Goal: Task Accomplishment & Management: Use online tool/utility

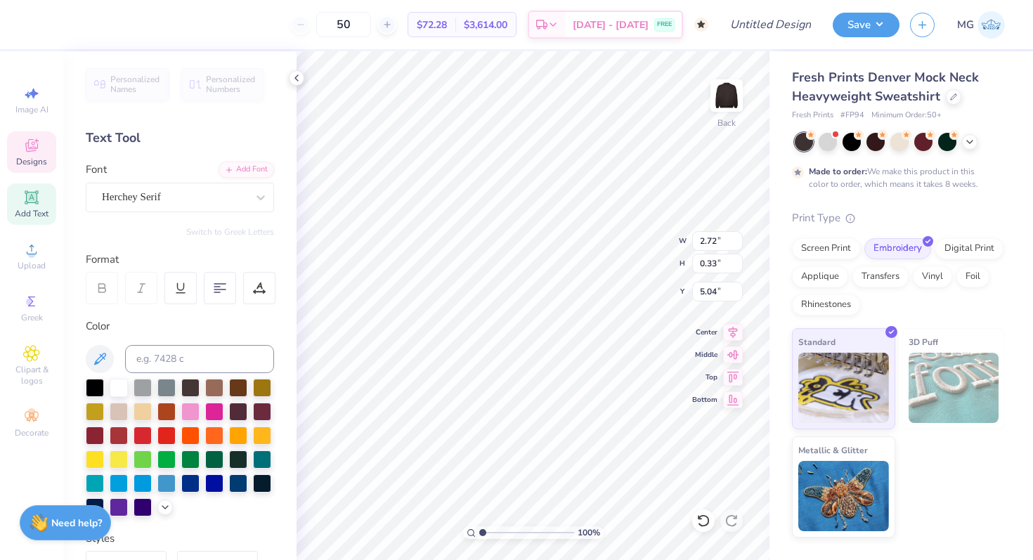
scroll to position [1, 1]
type input "9.06"
type input "2.05"
type input "2.83"
click at [129, 196] on div "Herchey" at bounding box center [175, 197] width 148 height 22
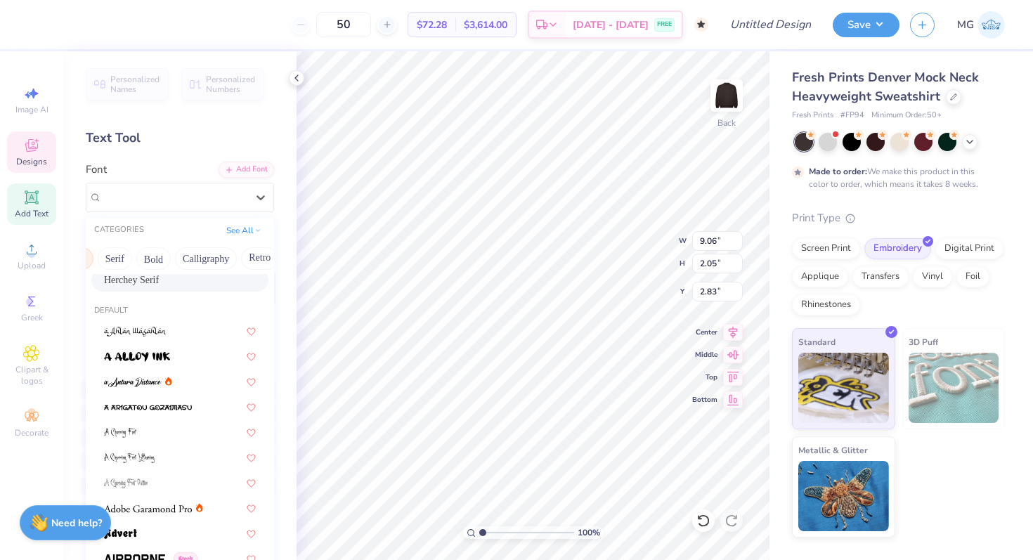
scroll to position [0, 181]
click at [186, 259] on button "Calligraphy" at bounding box center [167, 258] width 62 height 22
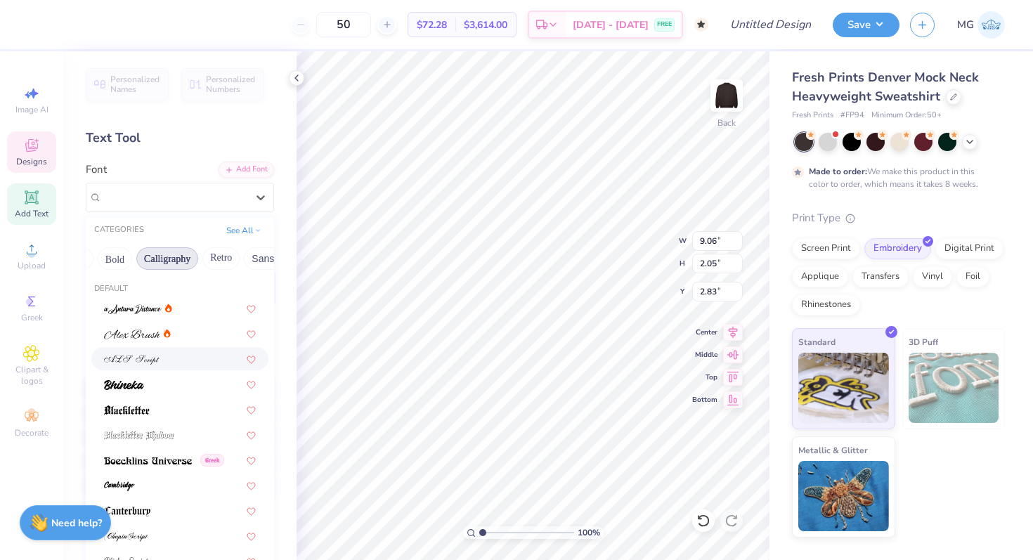
click at [164, 349] on div at bounding box center [179, 358] width 177 height 23
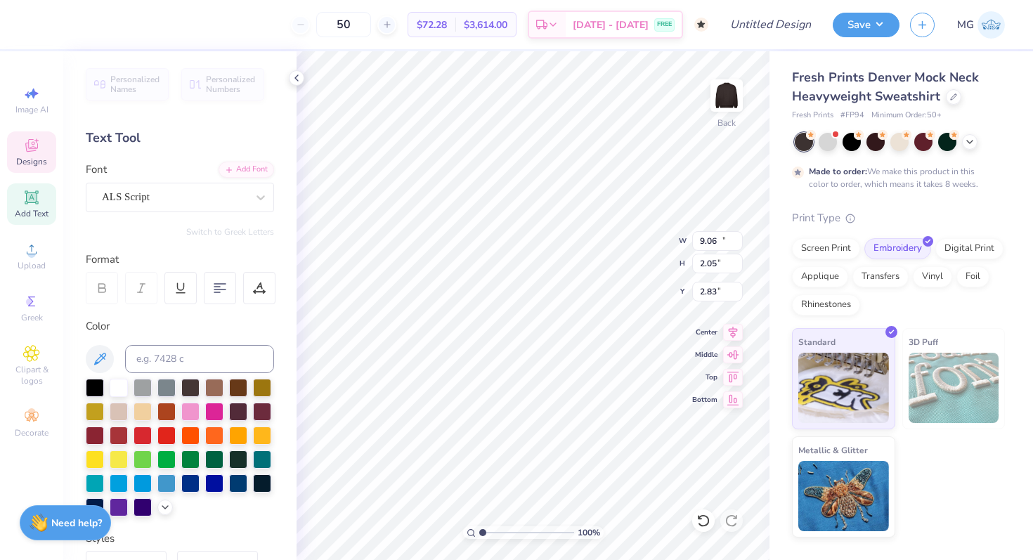
type input "11.04"
type input "2.49"
click at [157, 198] on div "ALS Script" at bounding box center [175, 197] width 148 height 22
type input "2.56"
type textarea "AggieGems"
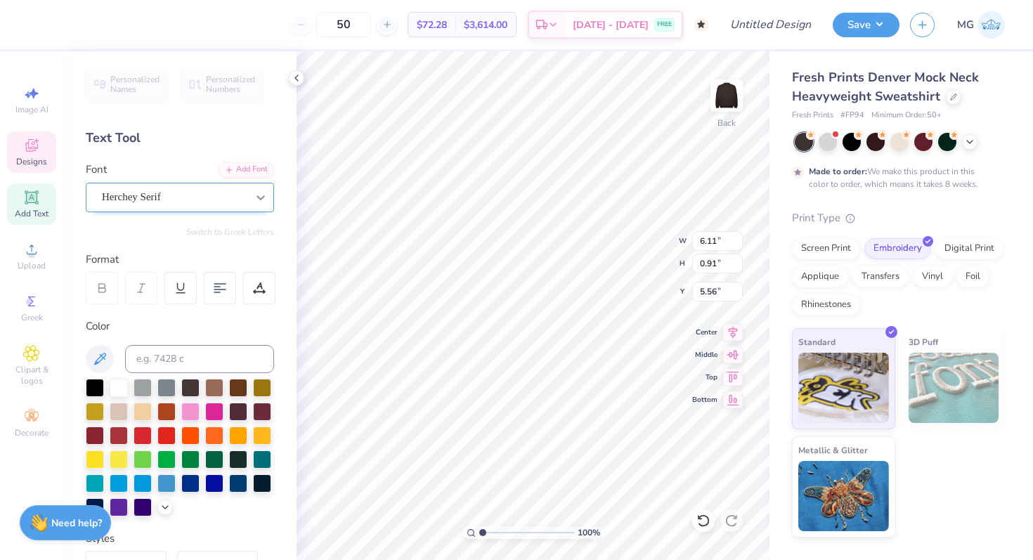
scroll to position [0, 3]
type textarea "E"
type textarea "TEXAS A&M UNIVERSITY"
type input "5.21"
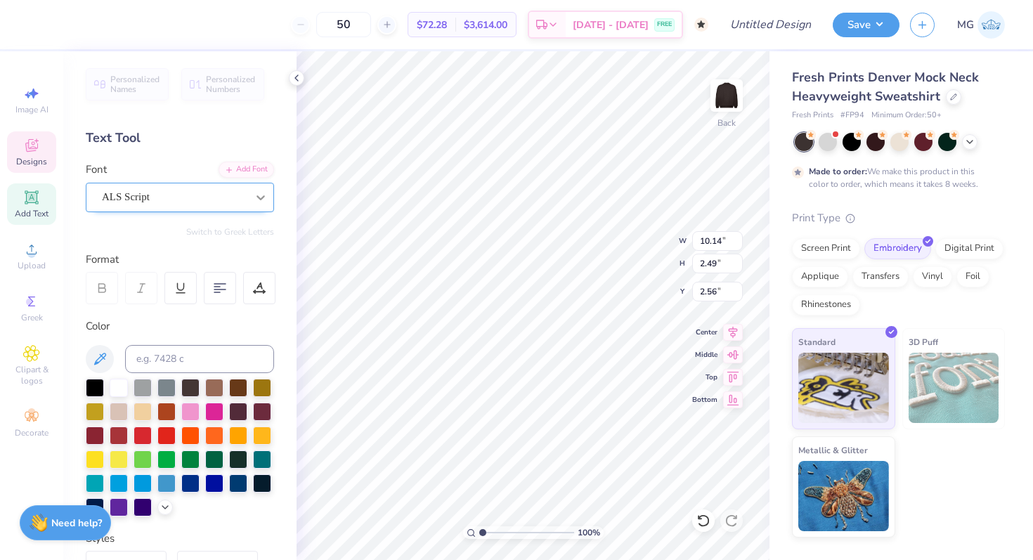
type input "8.82"
type input "1.07"
type input "5.21"
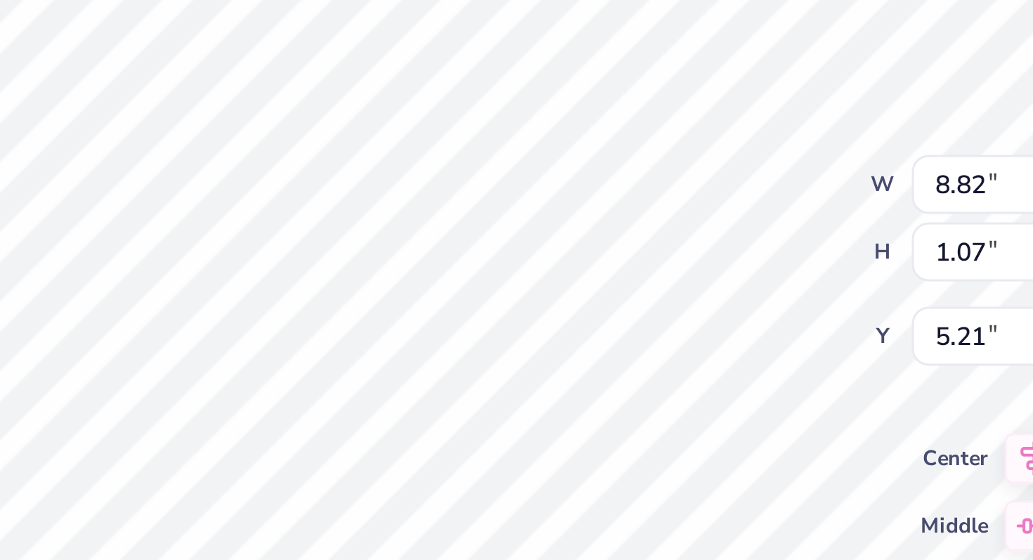
type input "5.77"
type input "2.72"
type input "0.33"
type input "5.04"
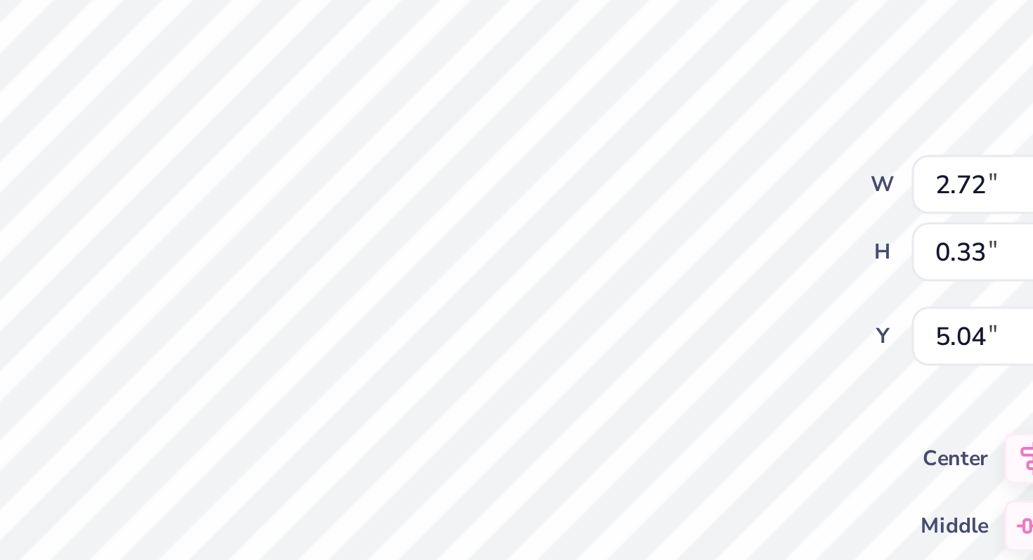
type textarea "E S T . 2014"
type input "5.40"
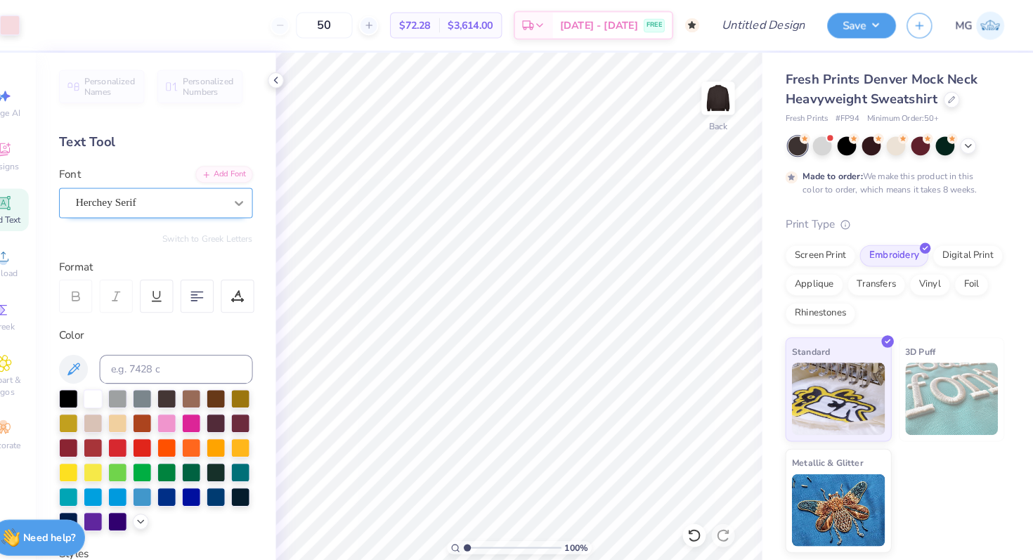
scroll to position [0, 0]
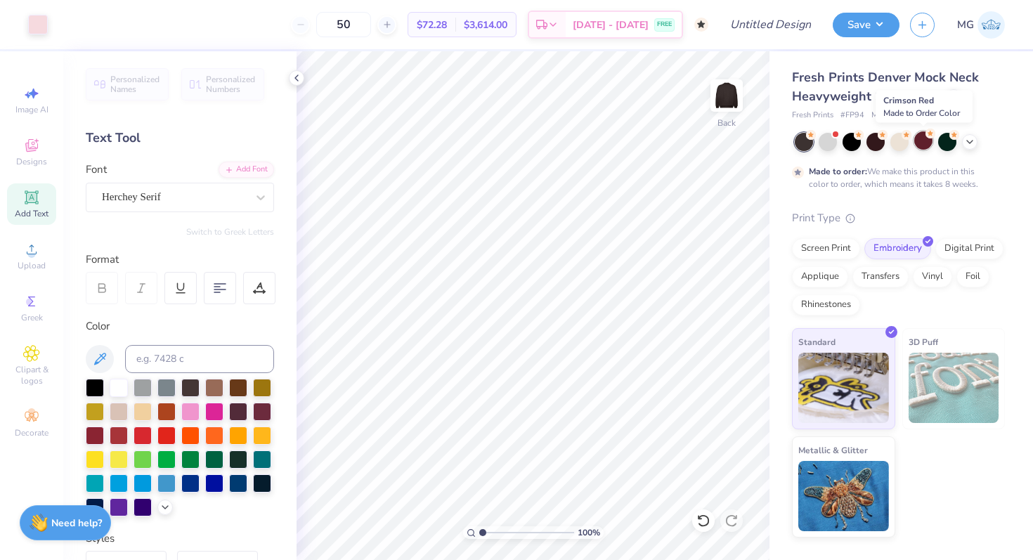
click at [927, 146] on div at bounding box center [924, 140] width 18 height 18
click at [29, 33] on div at bounding box center [38, 23] width 20 height 20
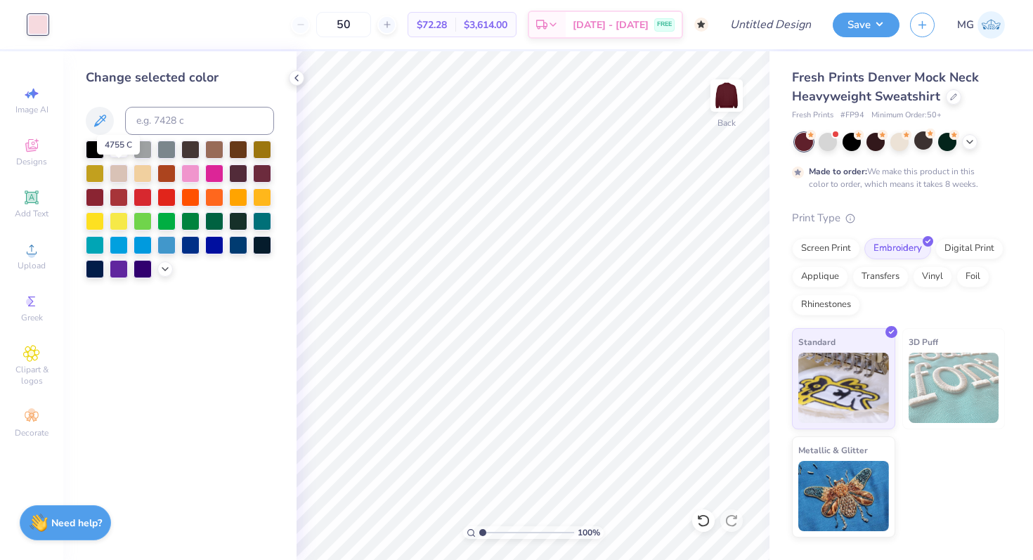
click at [119, 150] on div at bounding box center [119, 148] width 18 height 18
click at [972, 142] on icon at bounding box center [970, 140] width 11 height 11
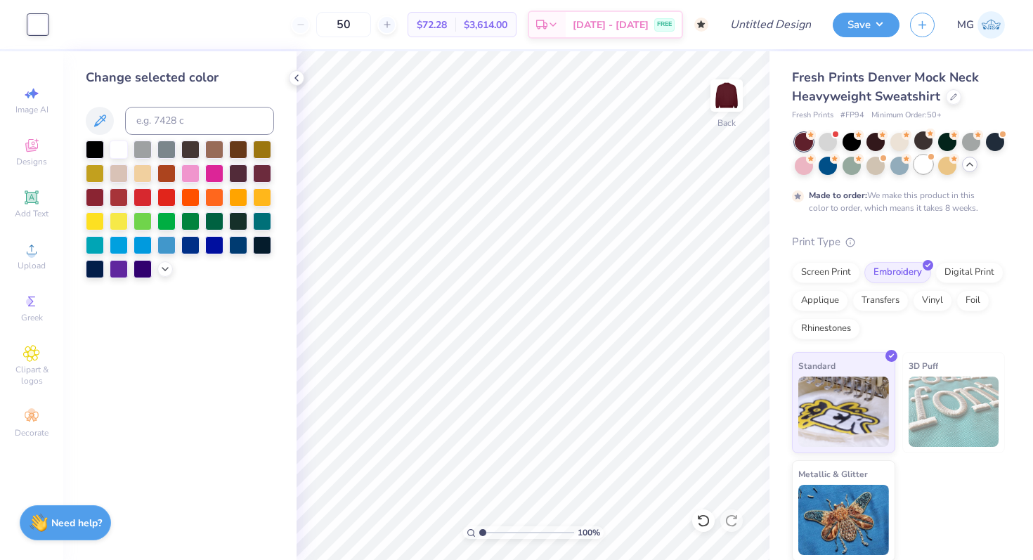
click at [919, 169] on div at bounding box center [924, 164] width 18 height 18
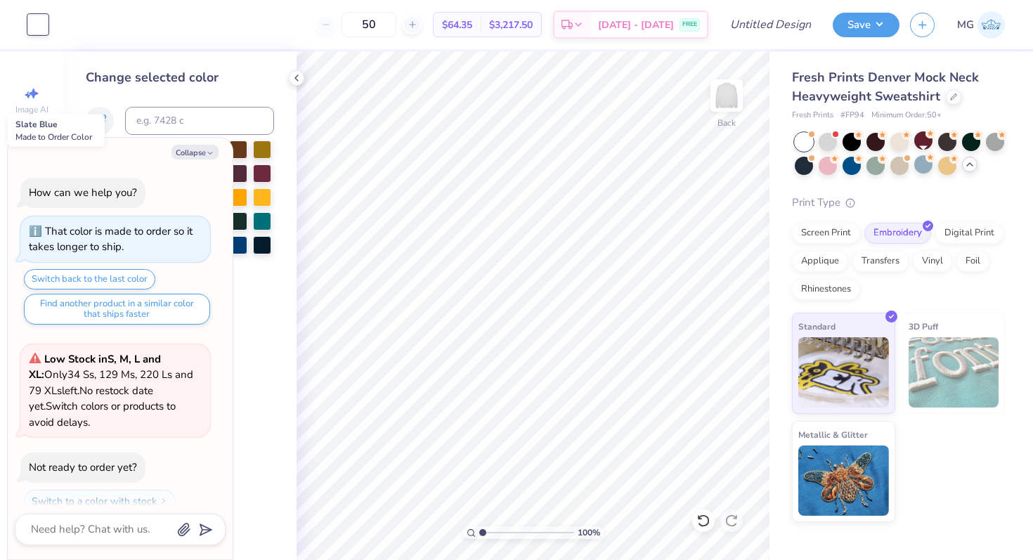
scroll to position [129, 0]
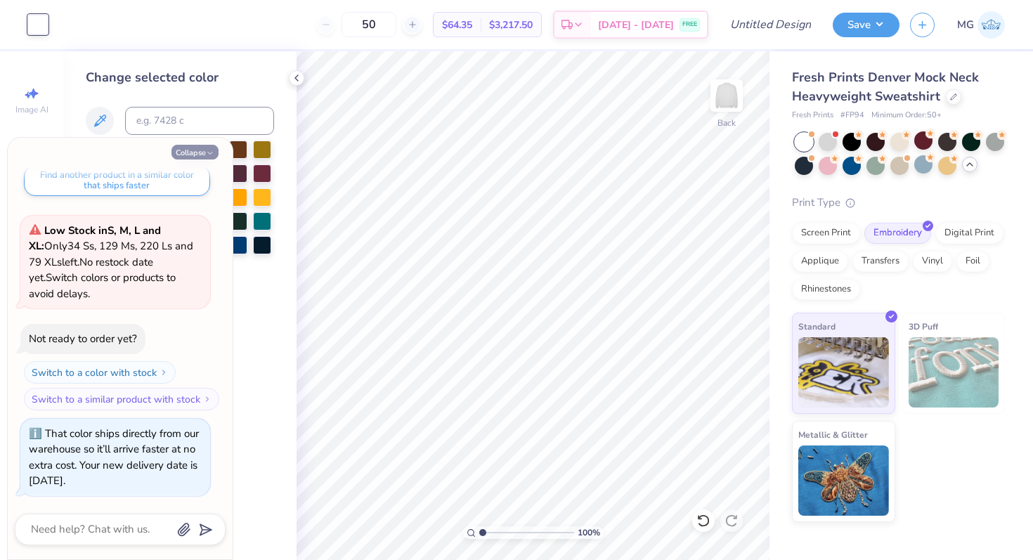
click at [199, 158] on button "Collapse" at bounding box center [195, 152] width 47 height 15
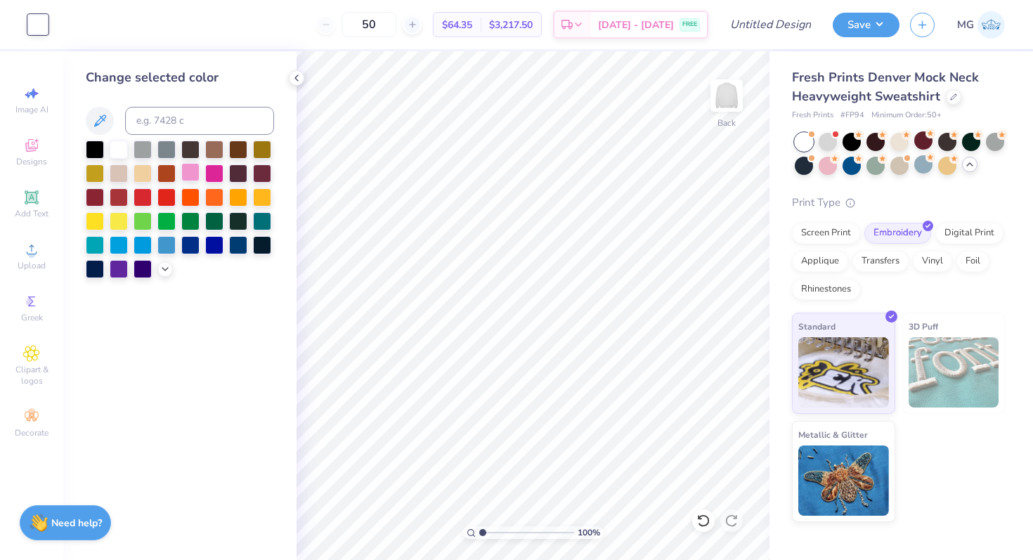
click at [184, 174] on div at bounding box center [190, 172] width 18 height 18
click at [832, 167] on div at bounding box center [828, 164] width 18 height 18
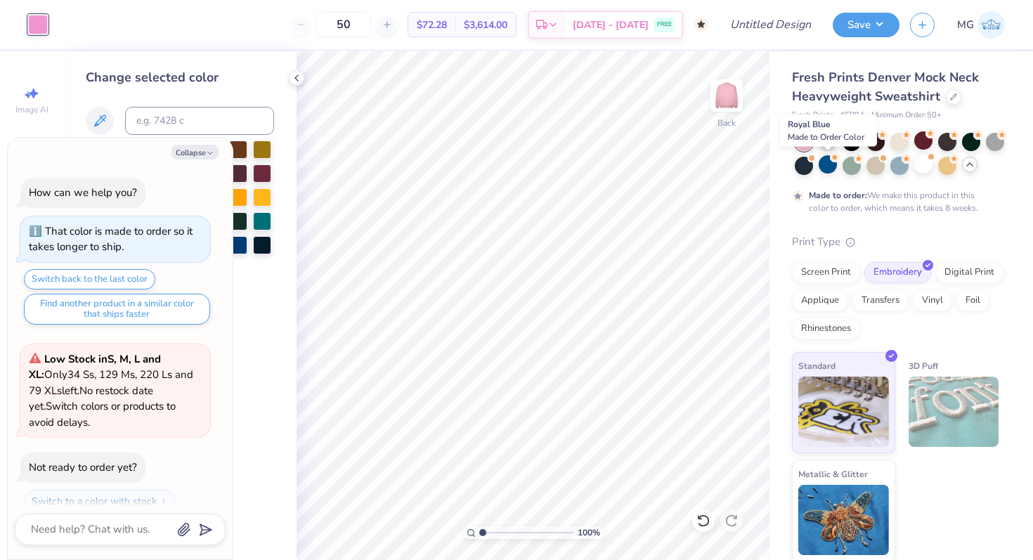
scroll to position [262, 0]
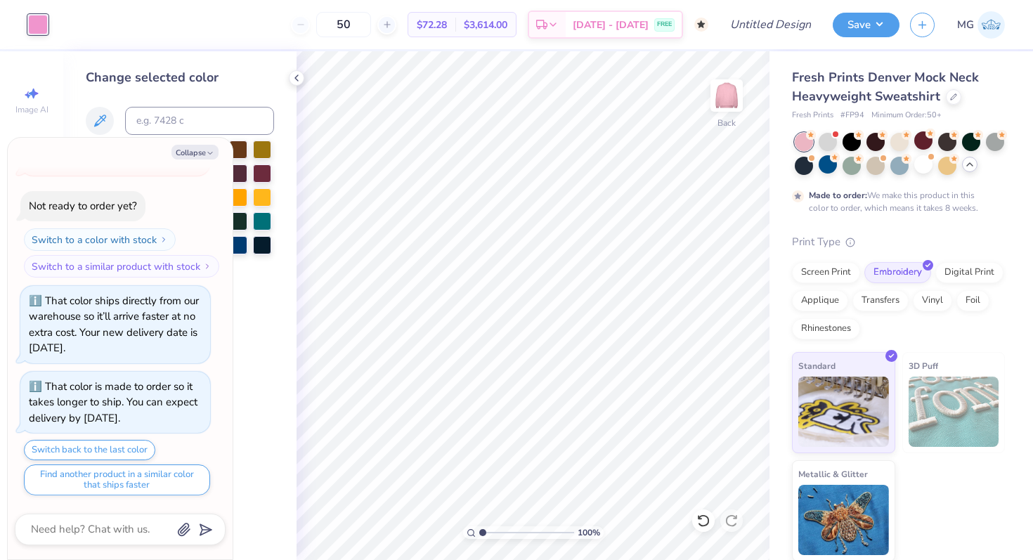
click at [814, 136] on icon at bounding box center [811, 133] width 6 height 5
click at [920, 162] on div at bounding box center [924, 164] width 18 height 18
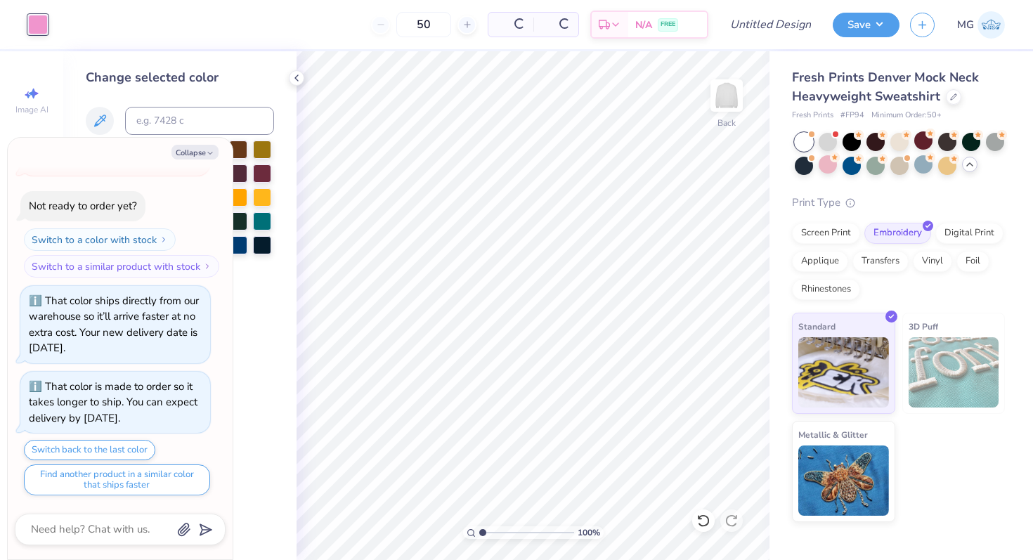
scroll to position [562, 0]
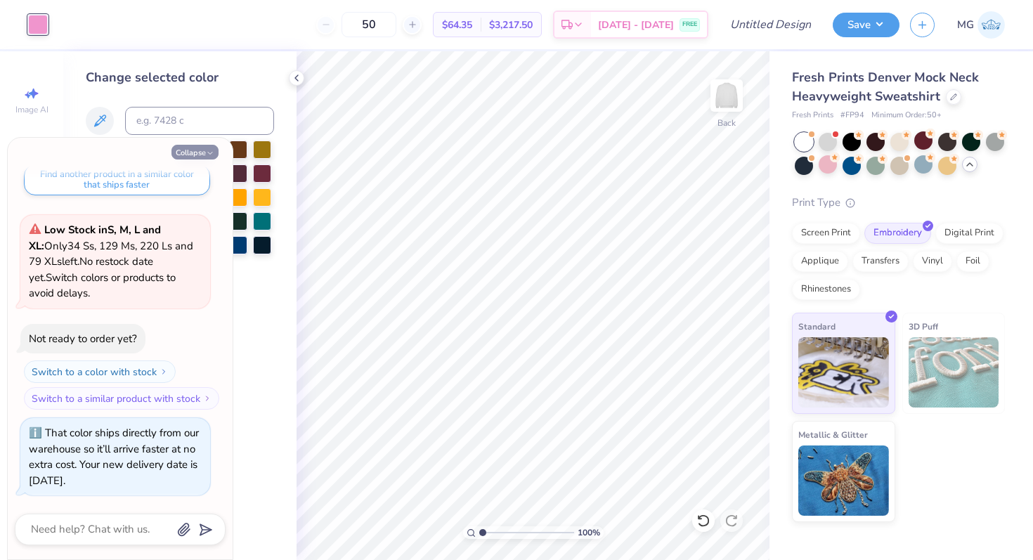
click at [201, 154] on button "Collapse" at bounding box center [195, 152] width 47 height 15
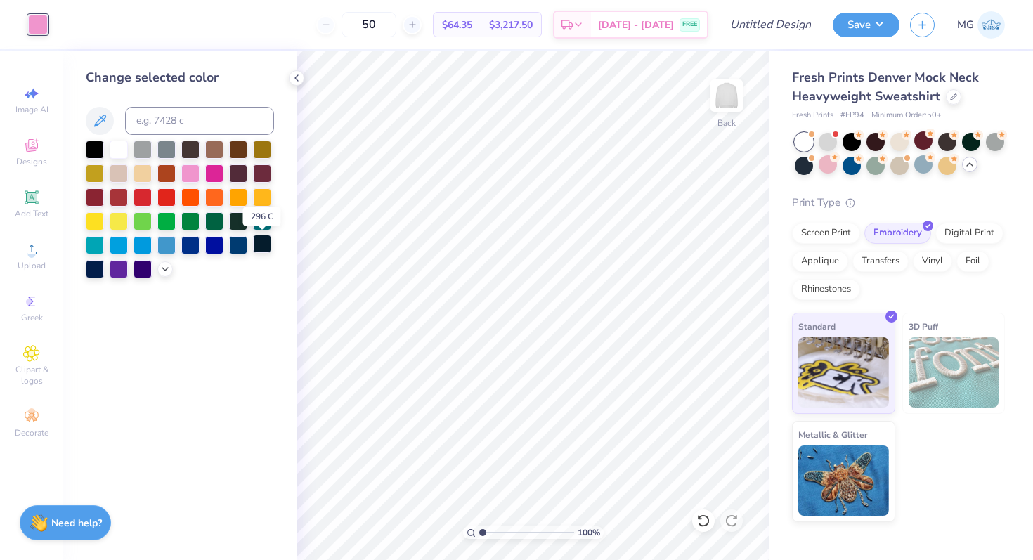
click at [257, 245] on div at bounding box center [262, 244] width 18 height 18
click at [239, 246] on div at bounding box center [238, 244] width 18 height 18
click at [212, 244] on div at bounding box center [214, 244] width 18 height 18
click at [195, 179] on div at bounding box center [190, 172] width 18 height 18
click at [213, 172] on div at bounding box center [214, 172] width 18 height 18
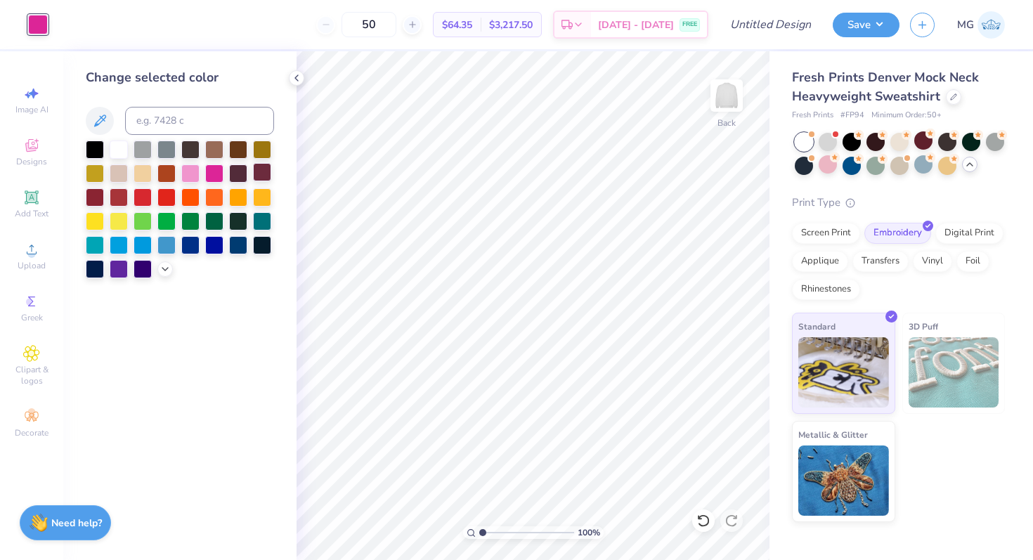
click at [264, 176] on div at bounding box center [262, 172] width 18 height 18
click at [239, 176] on div at bounding box center [238, 172] width 18 height 18
click at [161, 269] on icon at bounding box center [165, 267] width 11 height 11
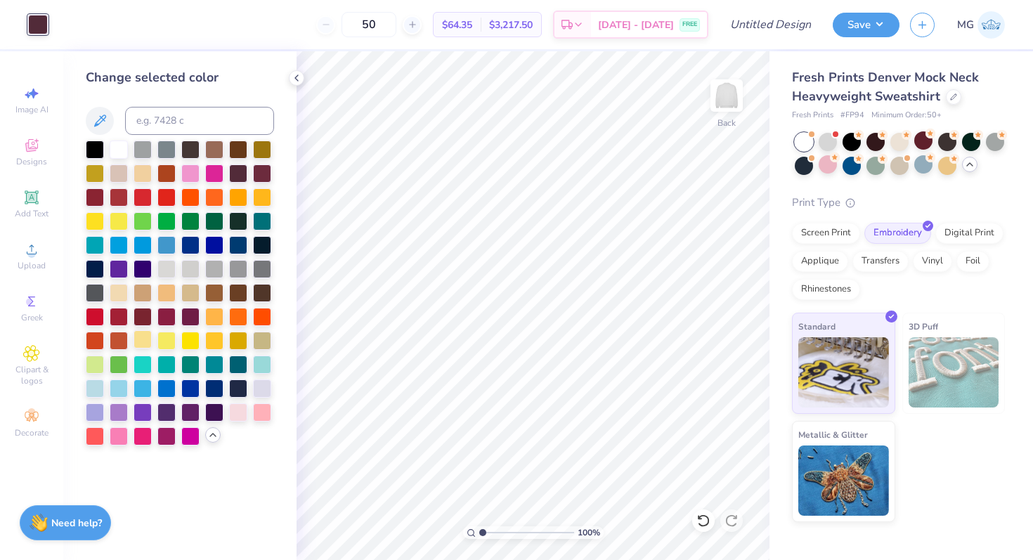
click at [138, 343] on div at bounding box center [143, 339] width 18 height 18
click at [830, 150] on div at bounding box center [828, 140] width 18 height 18
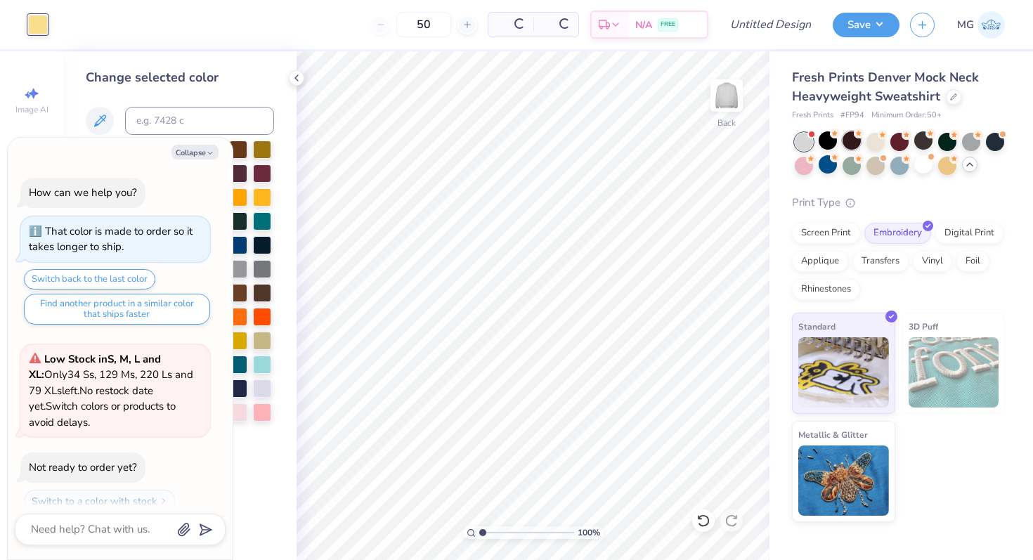
scroll to position [792, 0]
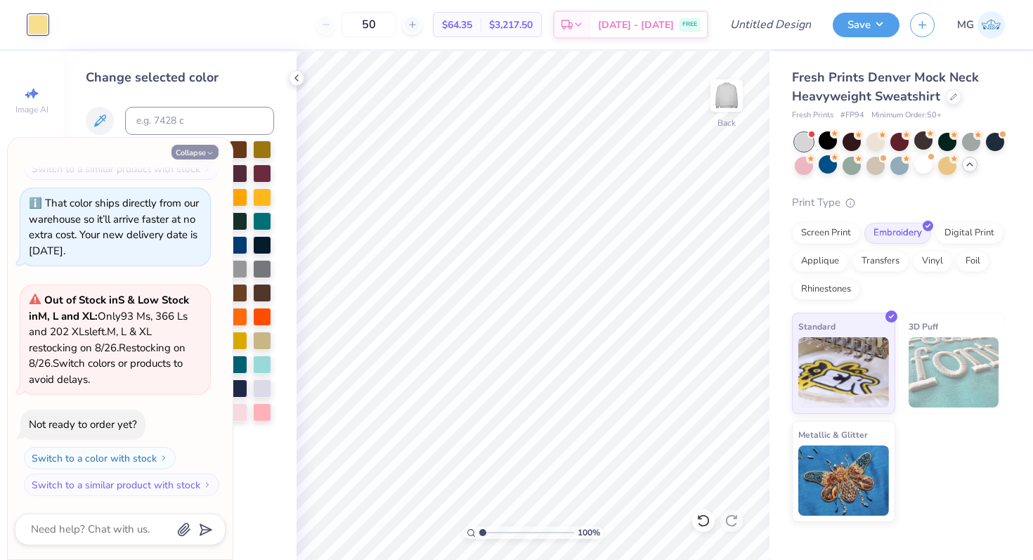
click at [181, 157] on button "Collapse" at bounding box center [195, 152] width 47 height 15
type textarea "x"
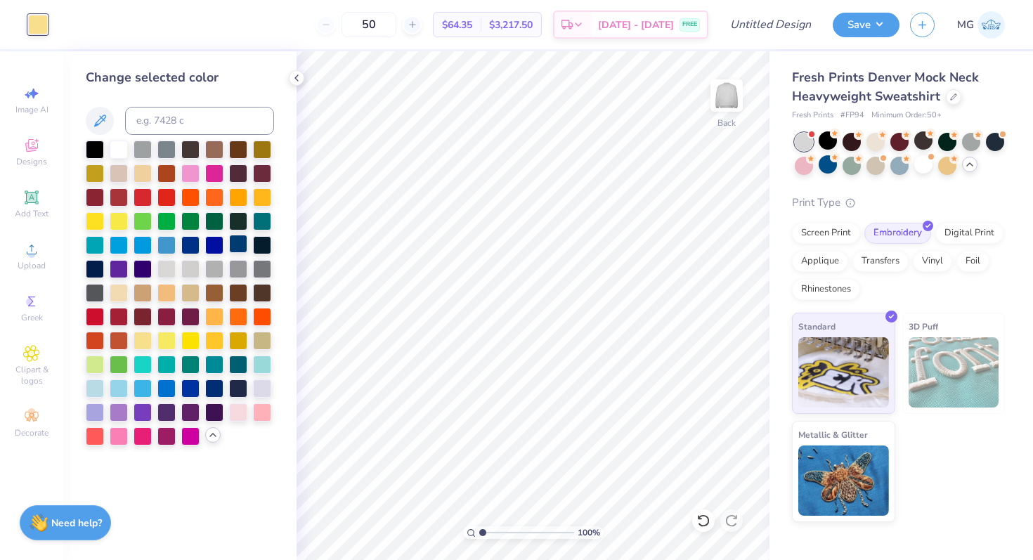
click at [239, 244] on div at bounding box center [238, 244] width 18 height 18
click at [219, 249] on div at bounding box center [214, 244] width 18 height 18
click at [296, 186] on div "Change selected color" at bounding box center [179, 305] width 233 height 509
click at [290, 80] on div at bounding box center [296, 77] width 15 height 15
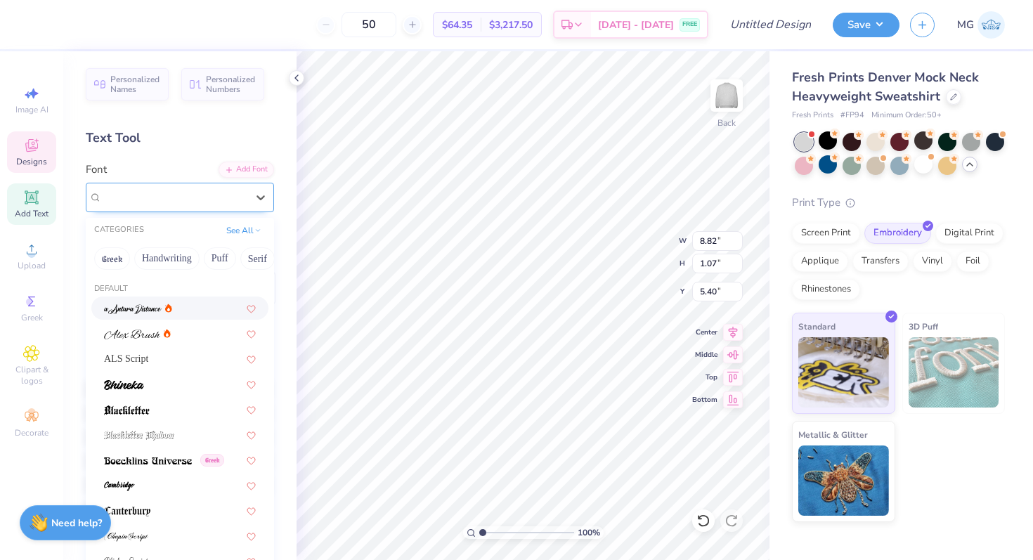
click at [225, 208] on div "Herchey Serif" at bounding box center [180, 198] width 188 height 30
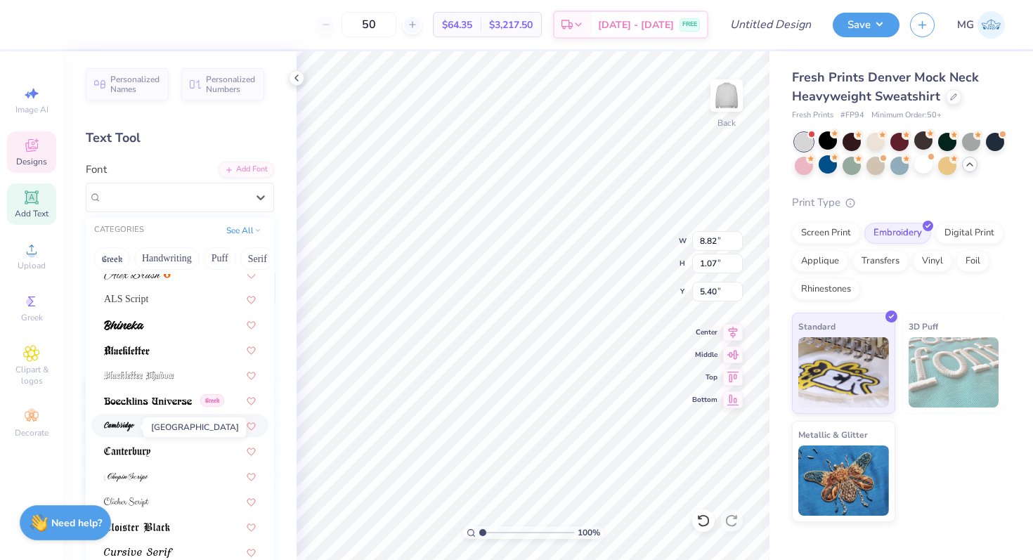
scroll to position [64, 0]
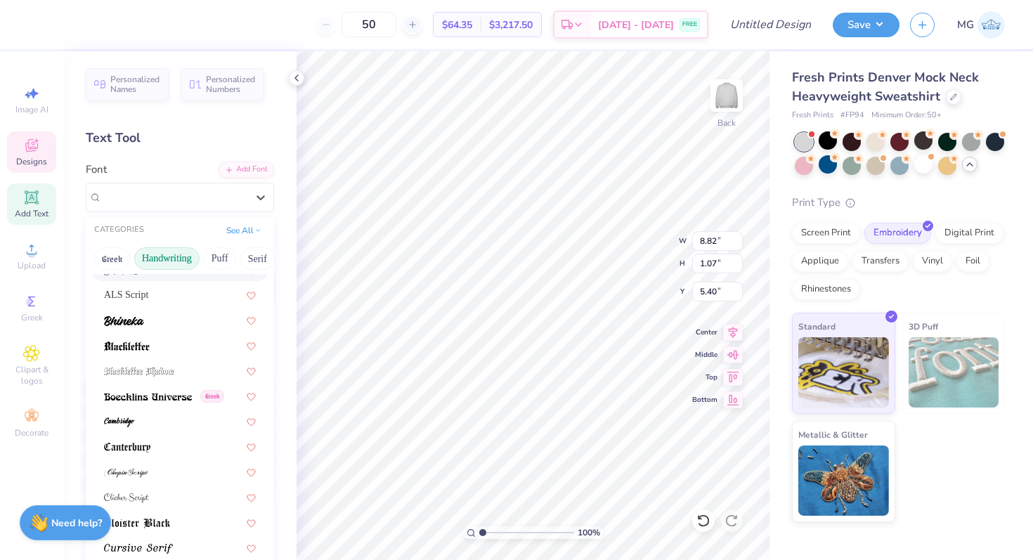
click at [156, 259] on button "Handwriting" at bounding box center [166, 258] width 65 height 22
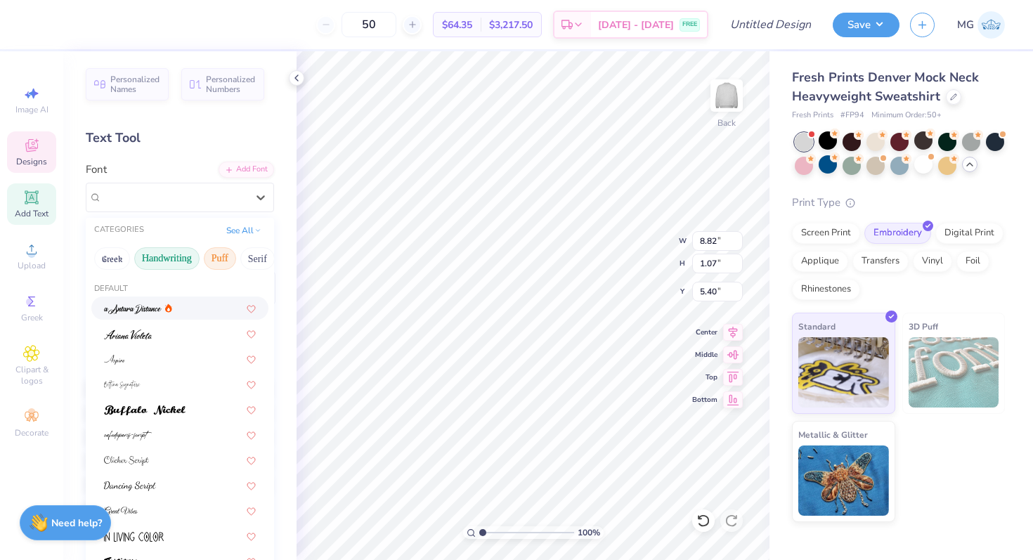
click at [212, 257] on button "Puff" at bounding box center [220, 258] width 32 height 22
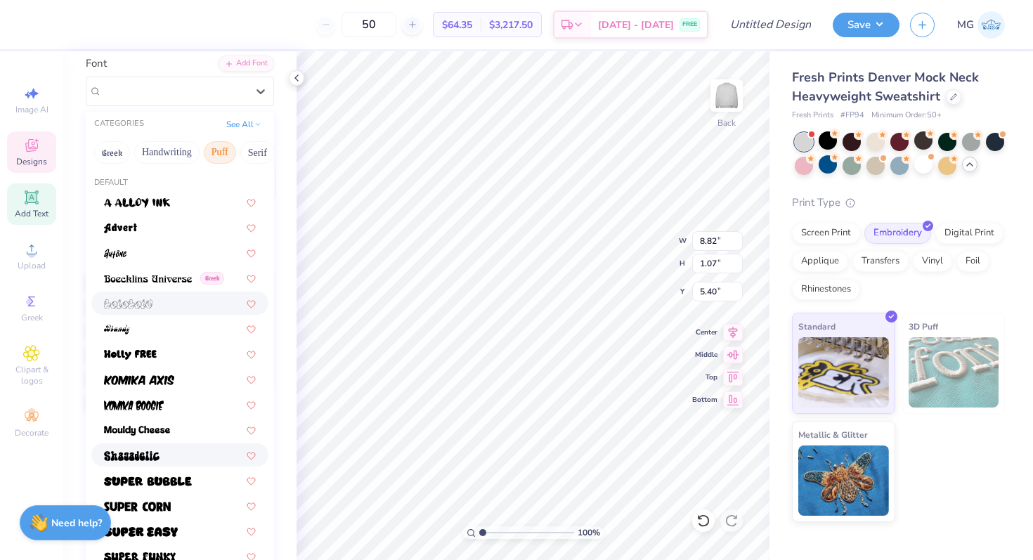
scroll to position [0, 0]
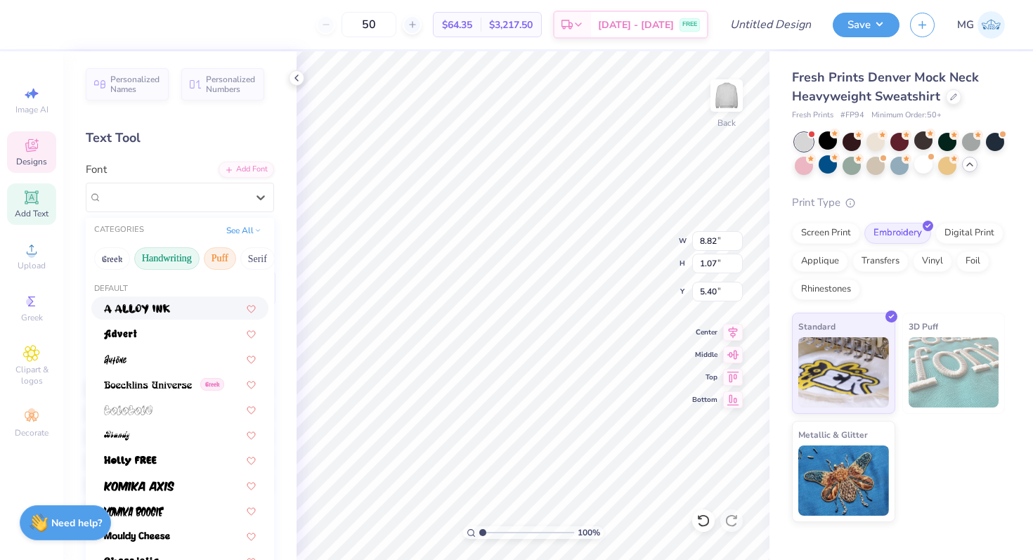
click at [190, 258] on button "Handwriting" at bounding box center [166, 258] width 65 height 22
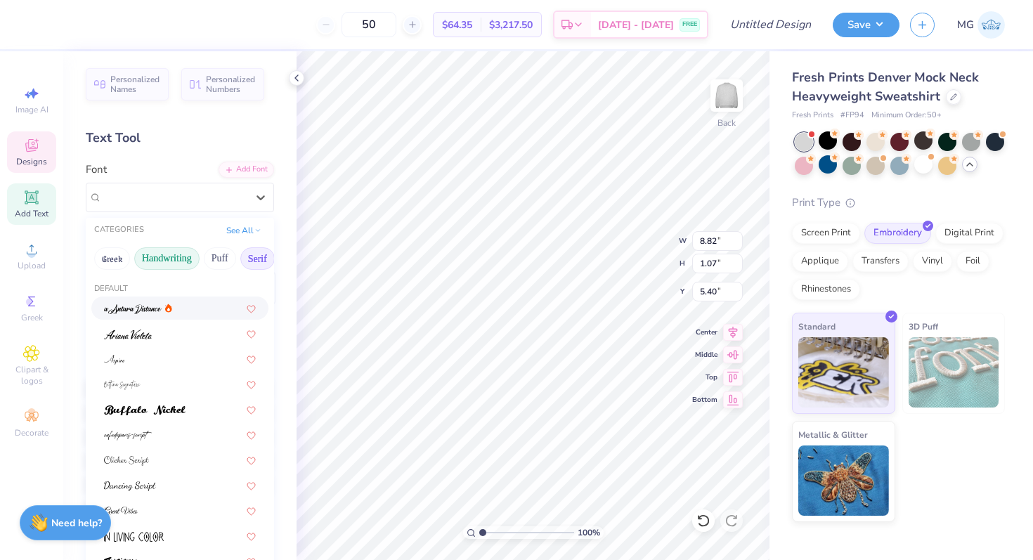
click at [250, 262] on button "Serif" at bounding box center [257, 258] width 34 height 22
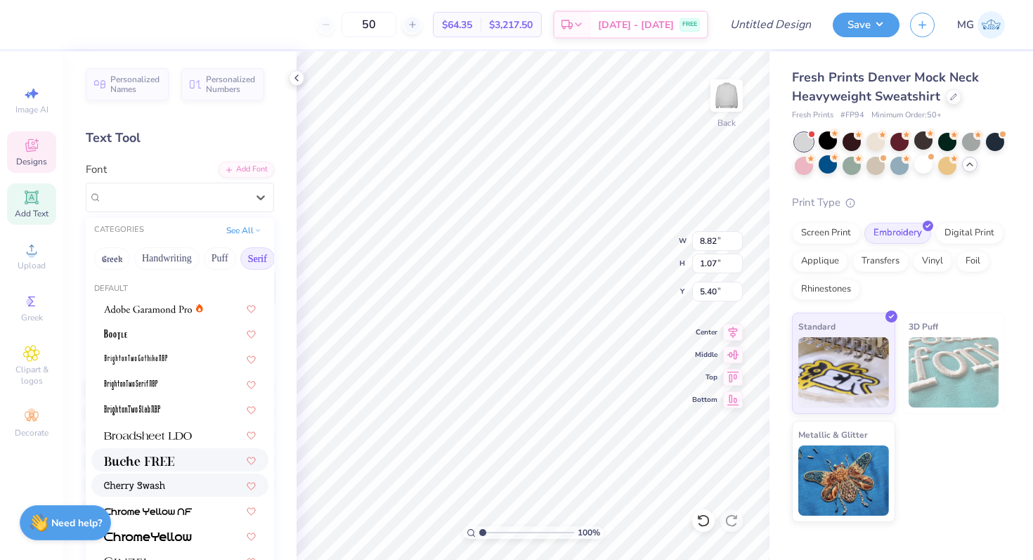
scroll to position [54, 0]
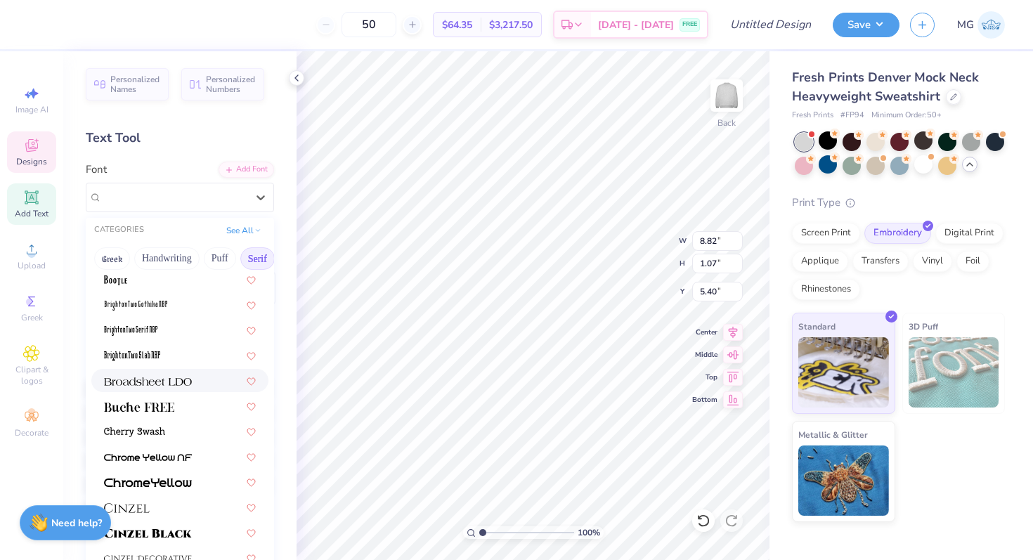
click at [140, 373] on div at bounding box center [179, 380] width 177 height 23
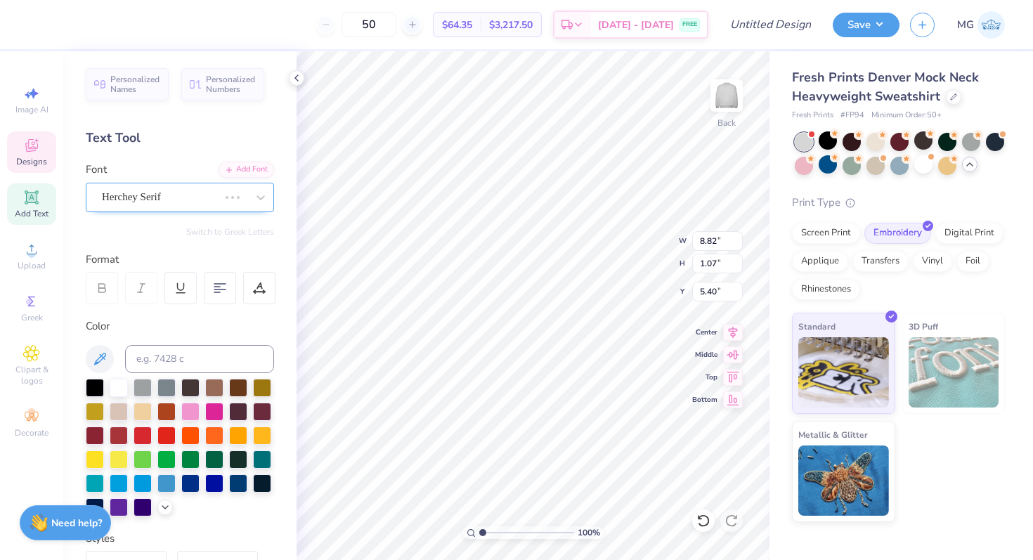
click at [226, 201] on div at bounding box center [232, 198] width 25 height 14
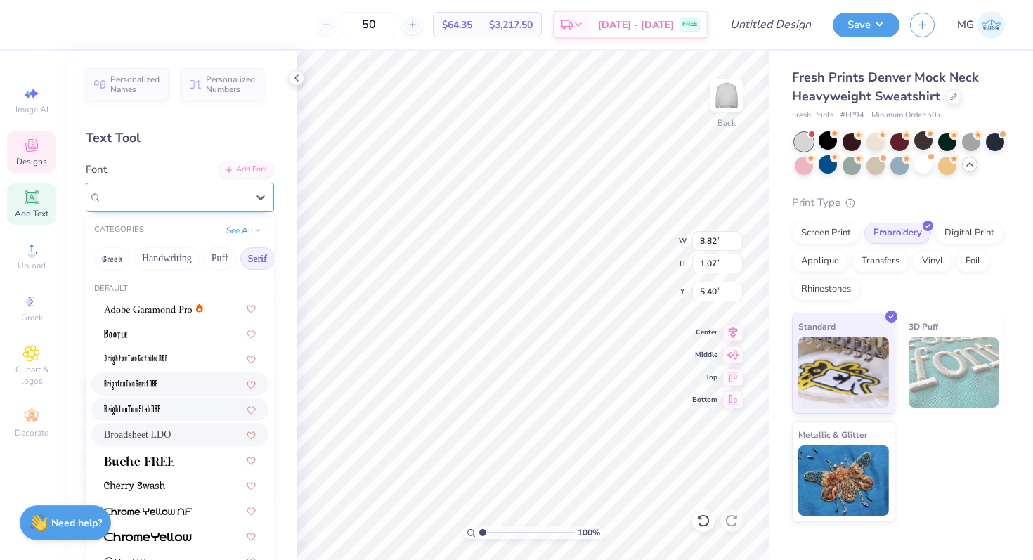
type input "9.59"
type input "1.09"
type input "5.41"
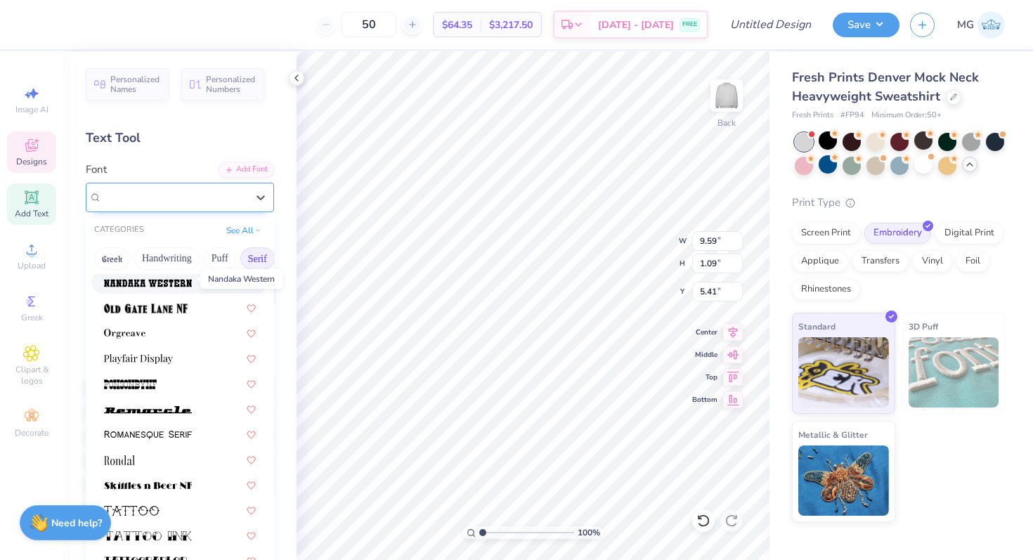
scroll to position [1518, 0]
click at [160, 361] on img at bounding box center [138, 360] width 69 height 10
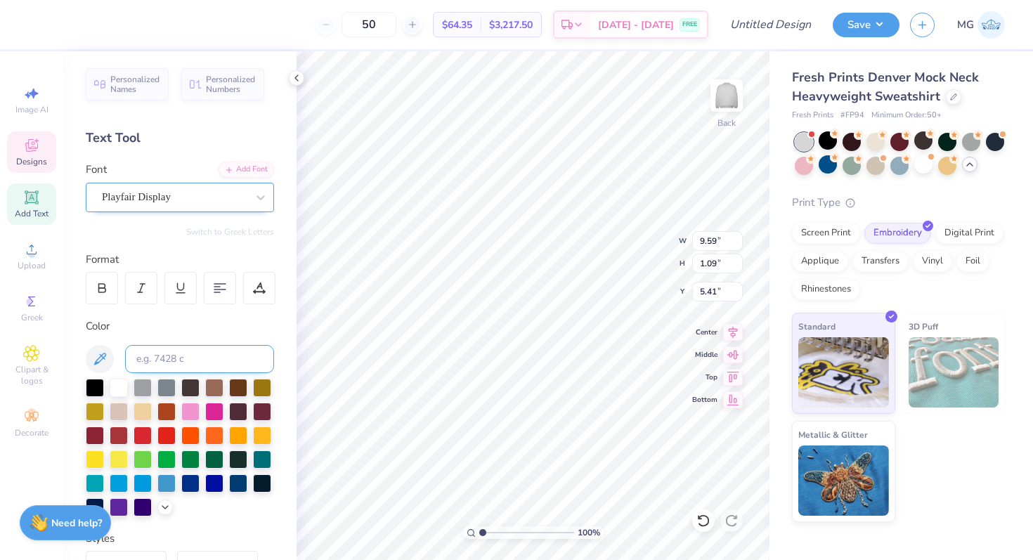
type input "9.00"
type input "1.10"
type input "5.38"
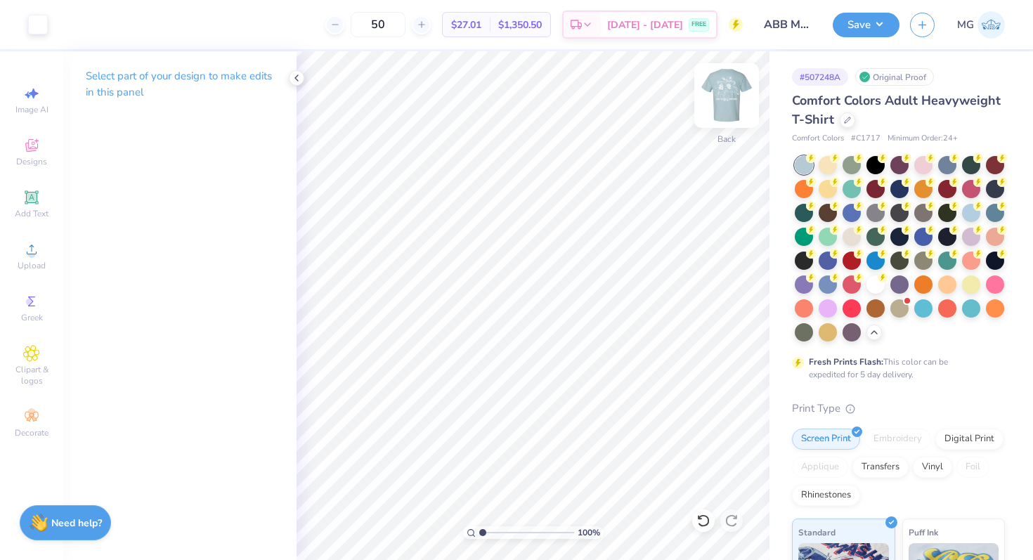
click at [738, 96] on img at bounding box center [727, 95] width 56 height 56
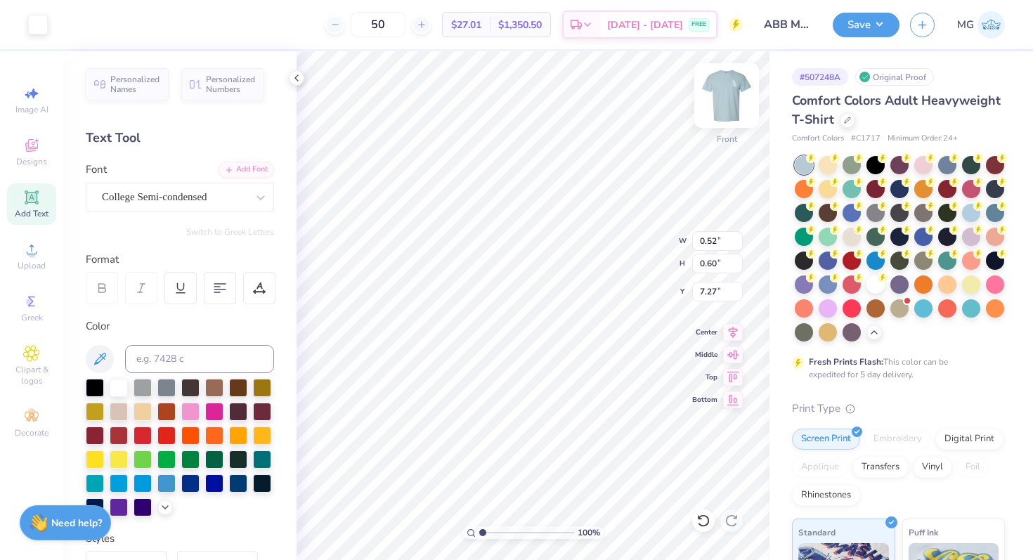
type input "0.52"
type input "0.60"
type input "7.31"
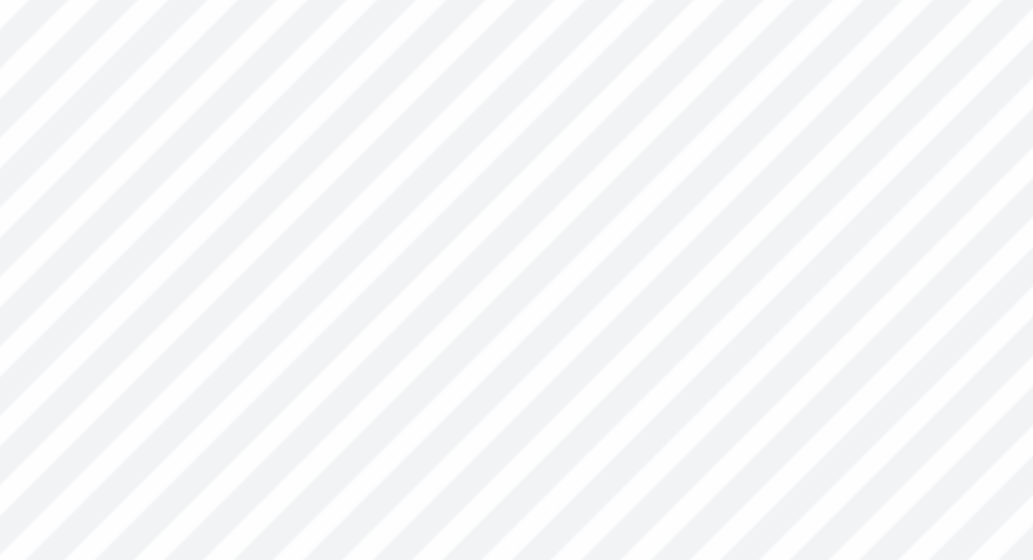
type input "0.40"
type input "0.47"
type input "0.51"
type input "0.59"
type input "7.39"
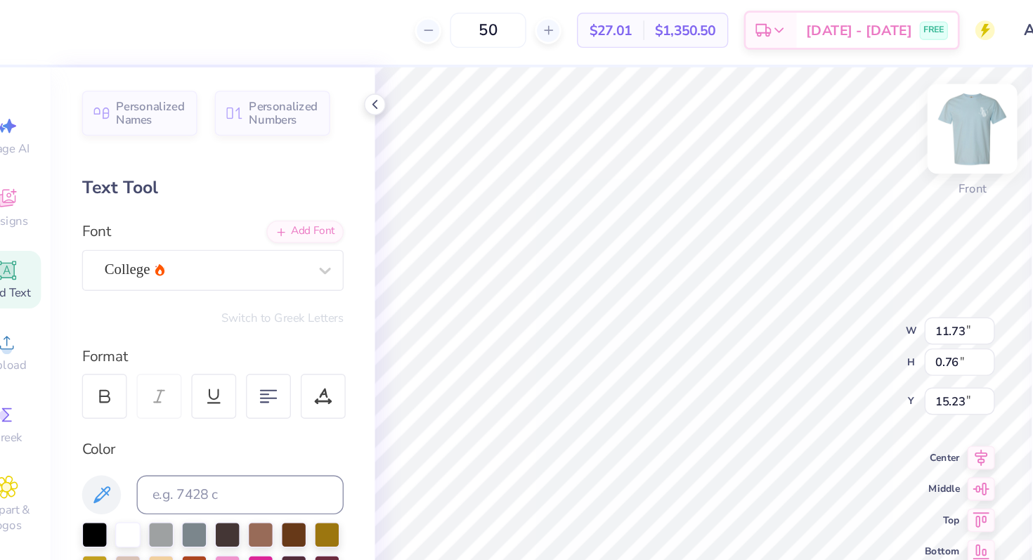
type input "18.65"
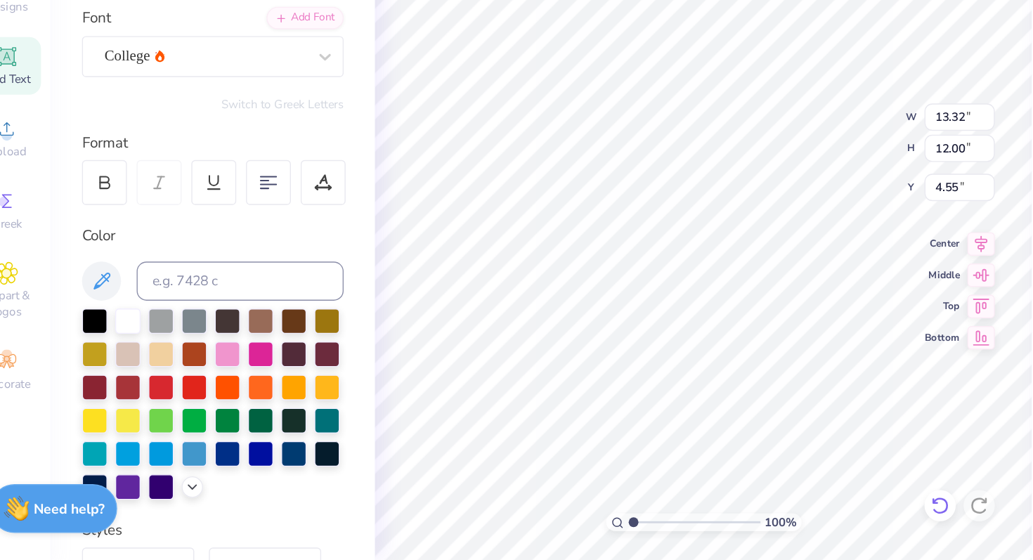
click at [695, 518] on div at bounding box center [703, 521] width 22 height 22
type input "3.40"
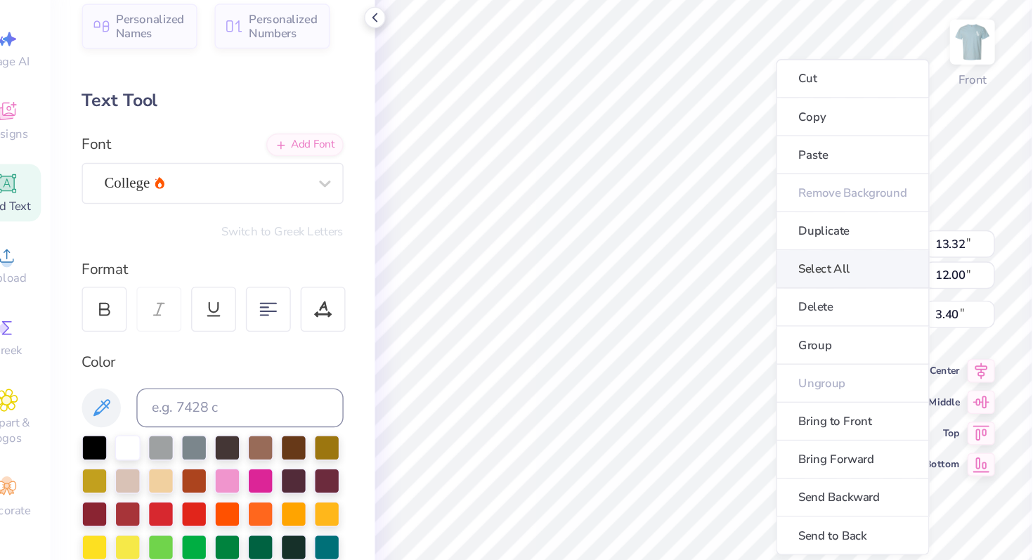
click at [619, 259] on li "Select All" at bounding box center [641, 259] width 110 height 27
type input "16.01"
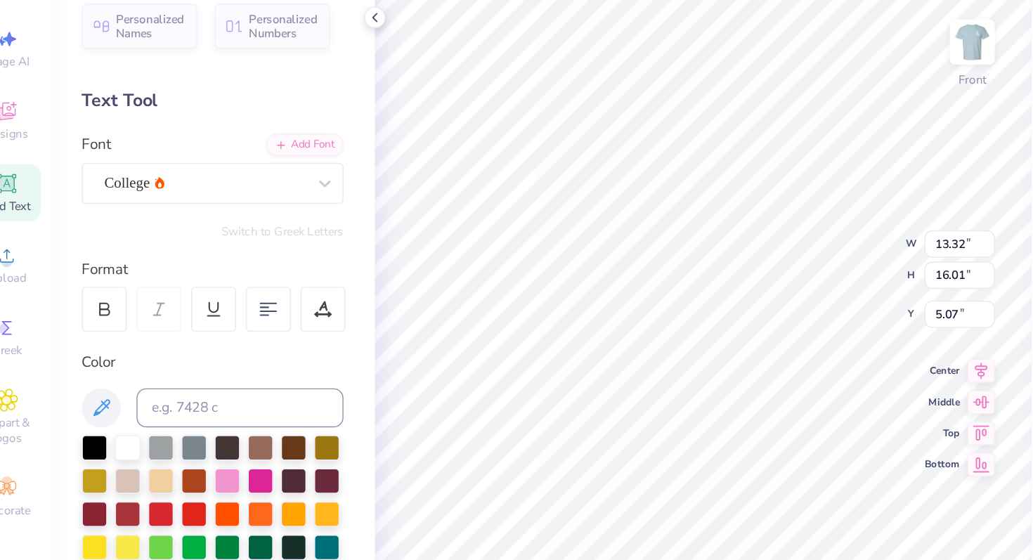
type input "5.08"
type input "3.68"
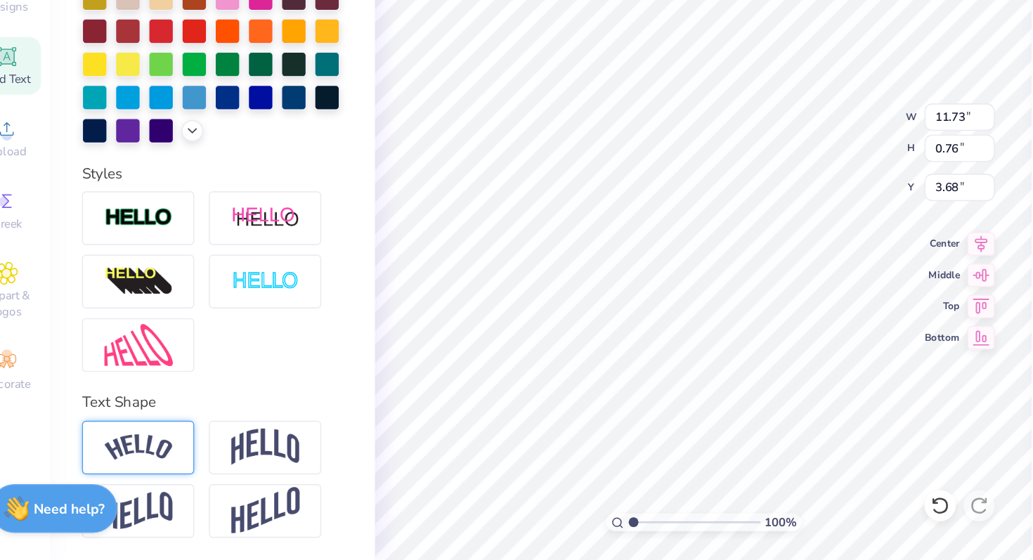
click at [127, 491] on div at bounding box center [126, 479] width 81 height 39
type input "12.55"
type input "2.47"
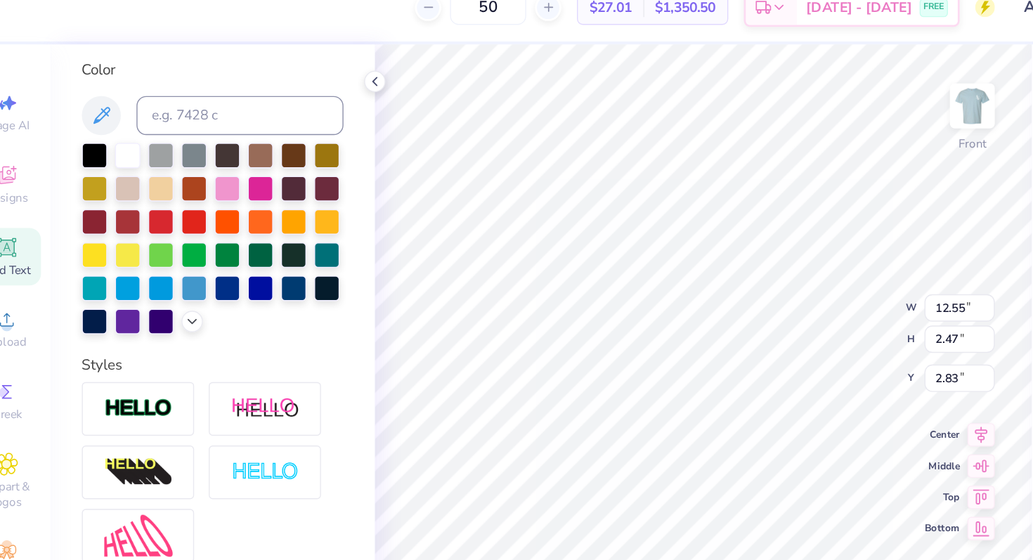
type input "3.00"
type input "13.32"
type input "12.00"
type input "5.26"
type input "1.24"
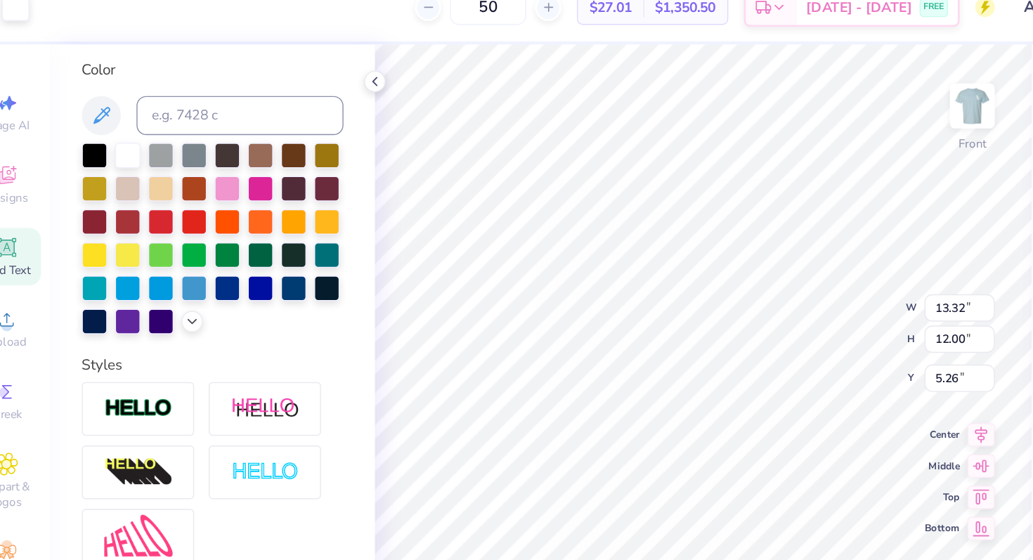
type input "2.09"
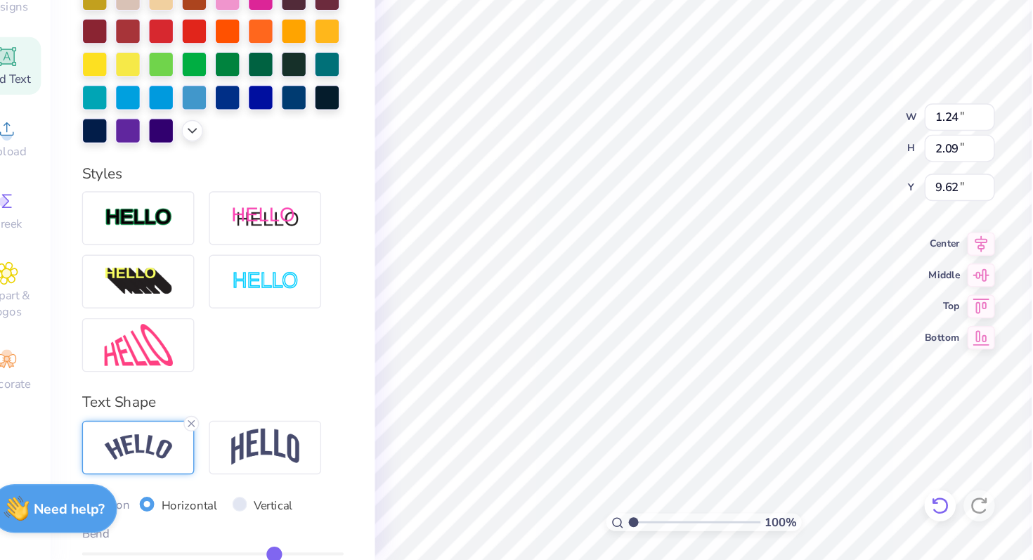
click at [707, 528] on div at bounding box center [703, 521] width 22 height 22
type input "9.78"
click at [698, 524] on icon at bounding box center [704, 521] width 14 height 14
click at [729, 525] on icon at bounding box center [731, 521] width 12 height 13
click at [710, 524] on icon at bounding box center [704, 521] width 14 height 14
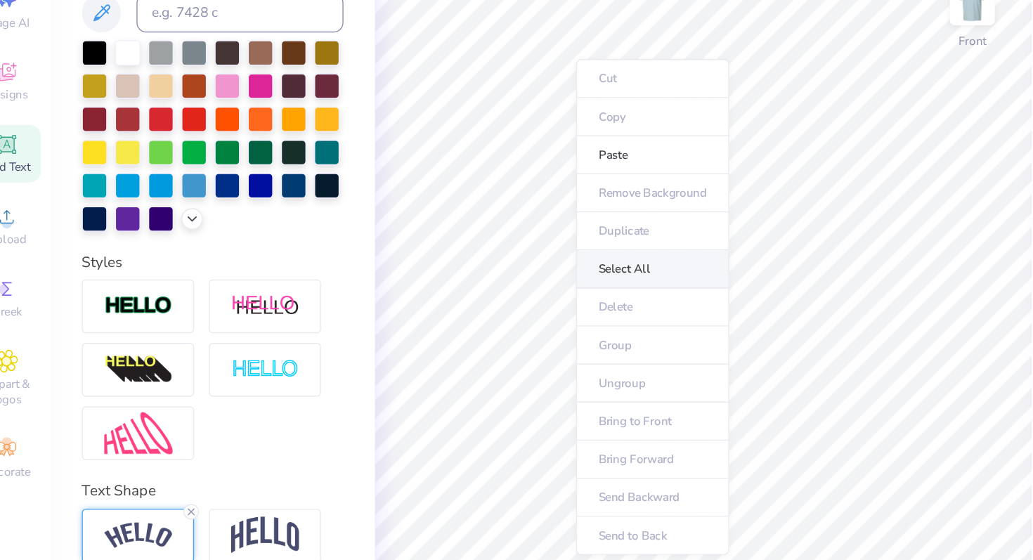
click at [483, 278] on li "Select All" at bounding box center [496, 287] width 110 height 27
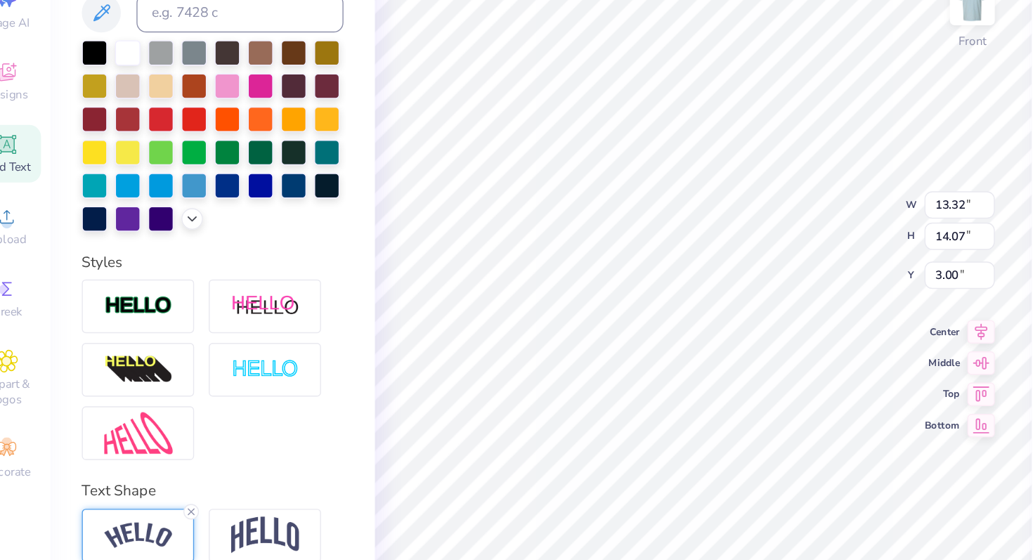
type input "2.18"
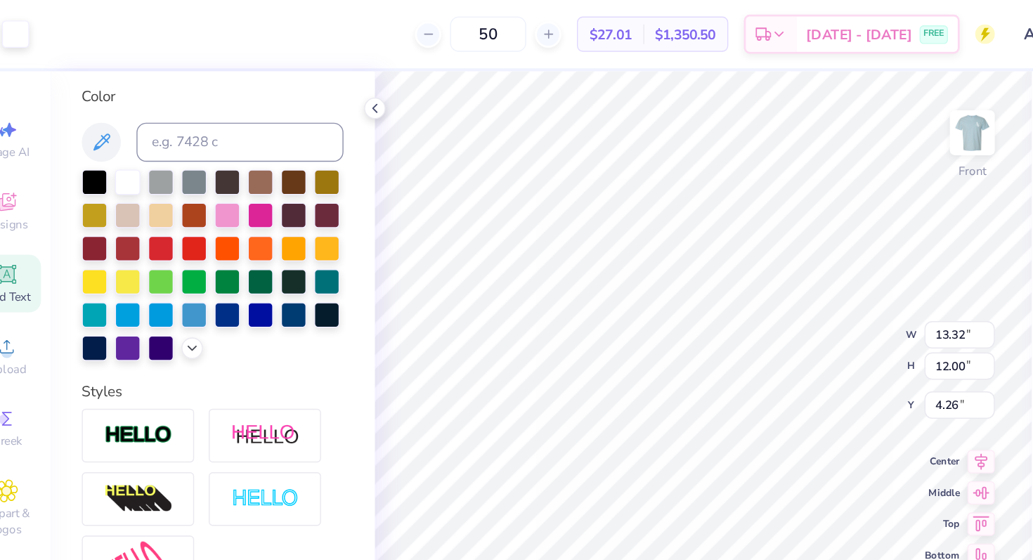
type input "4.44"
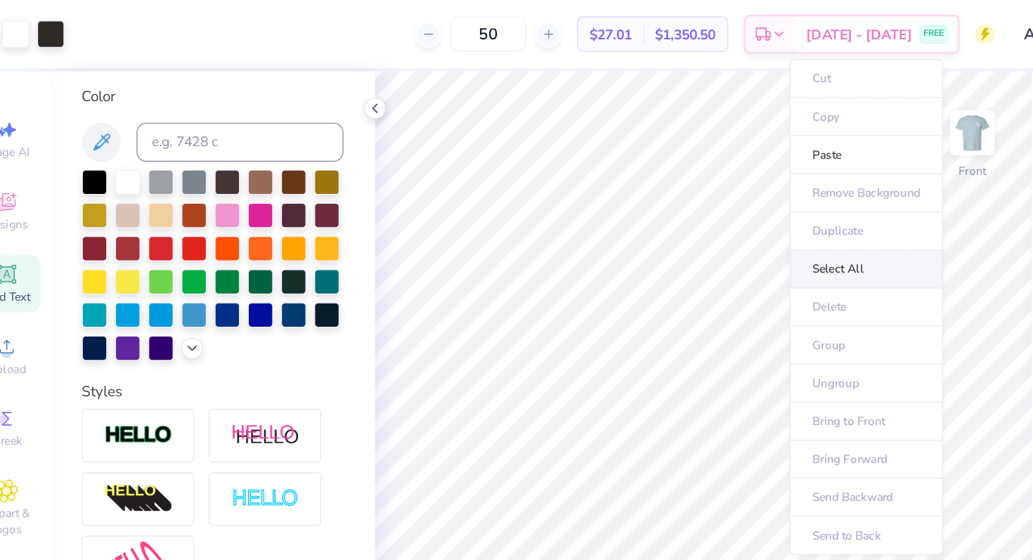
click at [643, 194] on li "Select All" at bounding box center [650, 194] width 110 height 27
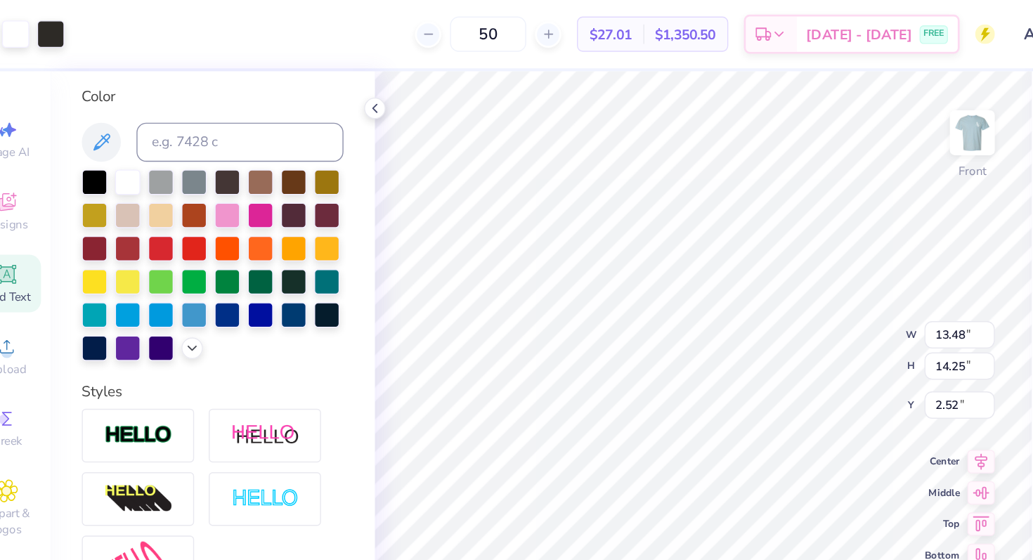
type input "2.52"
type input "3.31"
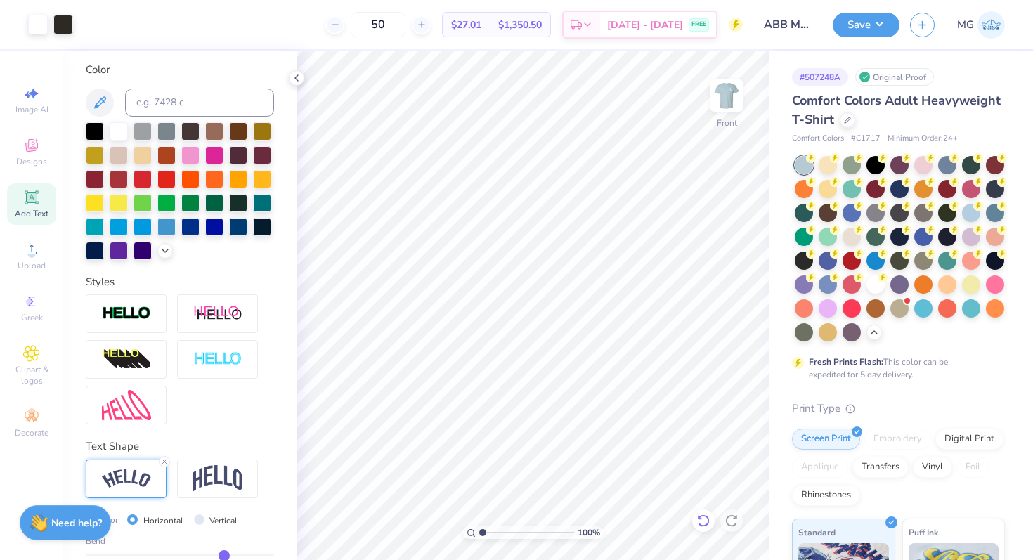
click at [704, 513] on div at bounding box center [703, 521] width 22 height 22
click at [704, 511] on div at bounding box center [703, 521] width 22 height 22
click at [702, 517] on icon at bounding box center [704, 521] width 14 height 14
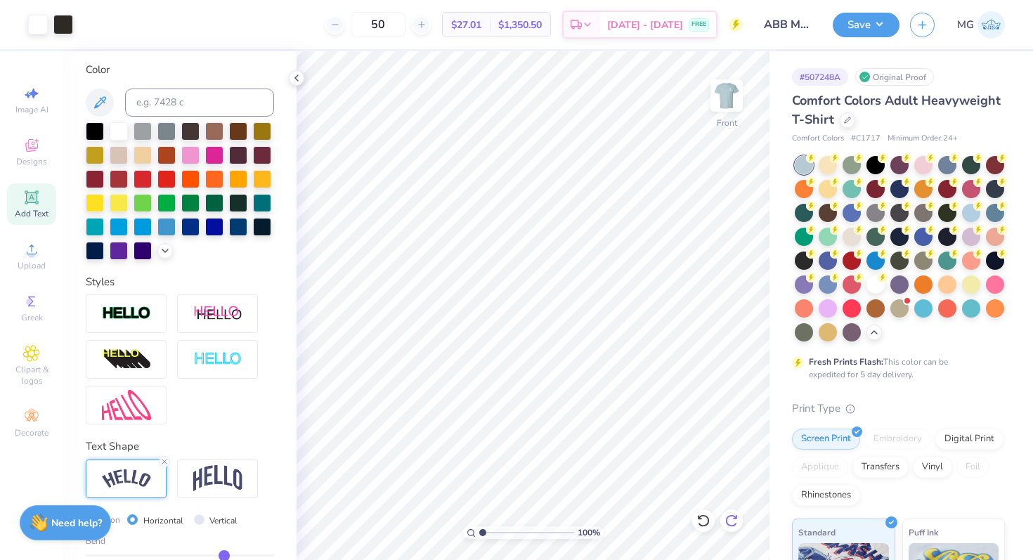
click at [730, 522] on icon at bounding box center [732, 521] width 14 height 14
click at [58, 21] on div at bounding box center [63, 23] width 20 height 20
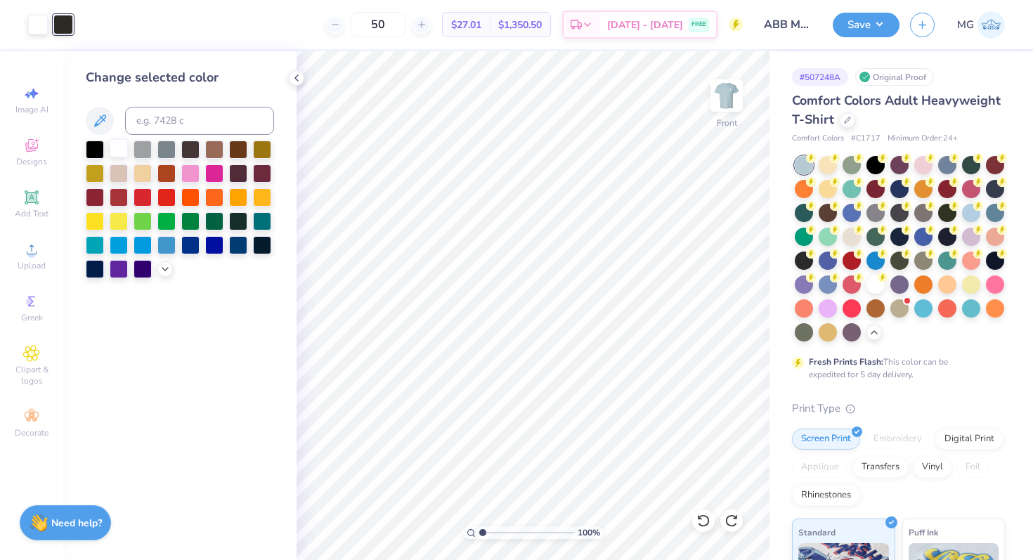
click at [117, 143] on div at bounding box center [119, 148] width 18 height 18
click at [117, 148] on div at bounding box center [119, 148] width 18 height 18
click at [43, 40] on div "Art colors" at bounding box center [36, 24] width 73 height 49
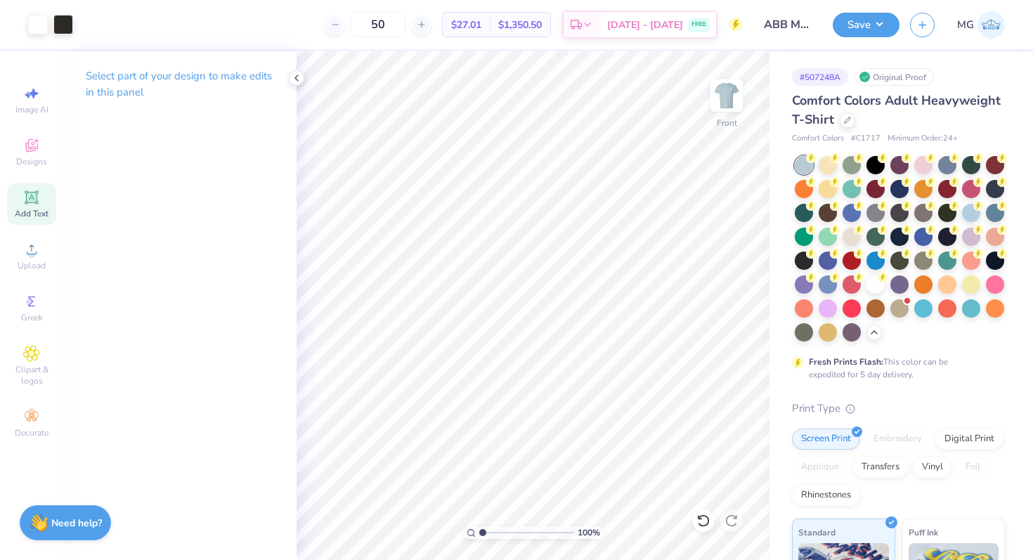
click at [29, 203] on icon at bounding box center [31, 197] width 17 height 17
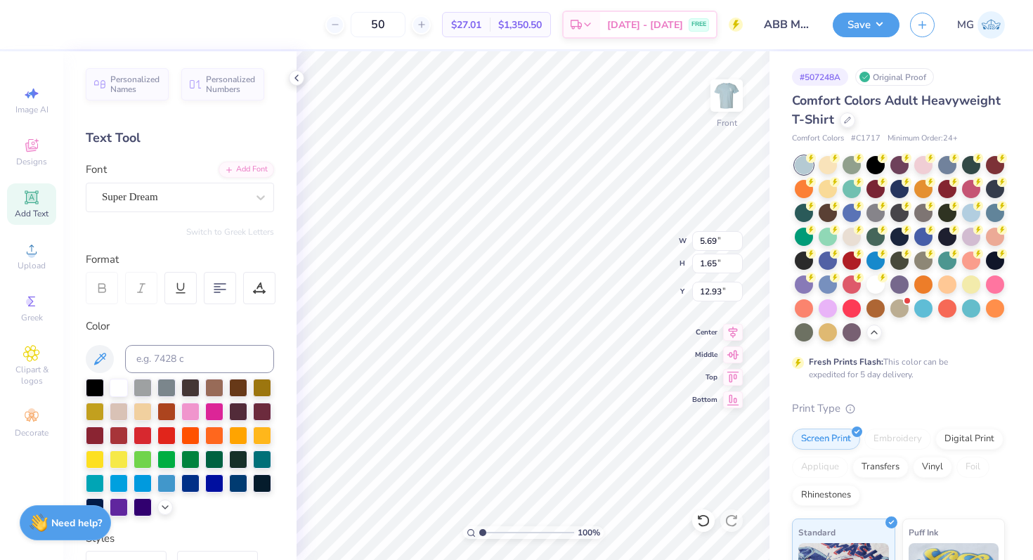
type input "18.65"
type textarea "EST."
type input "7.49"
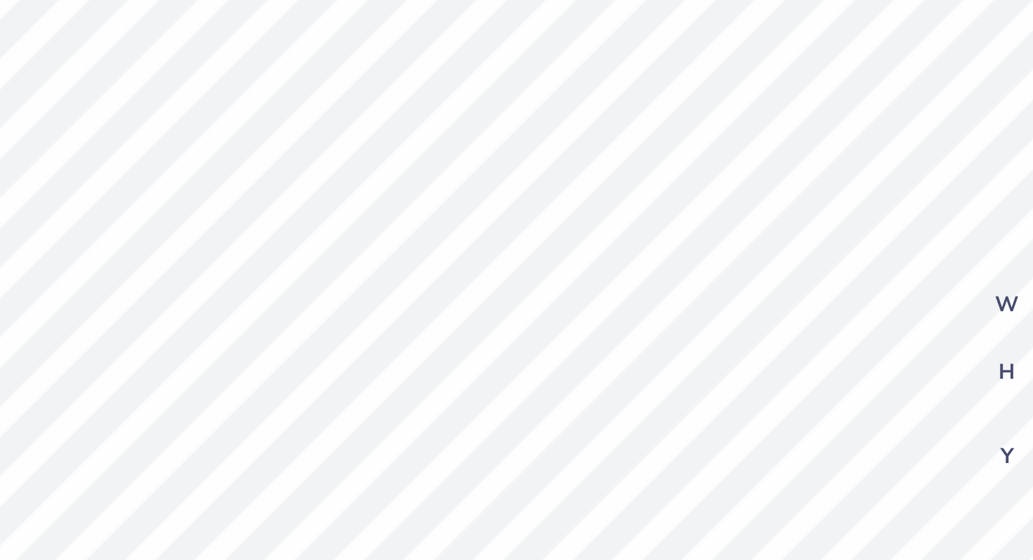
type input "2.03"
type input "0.74"
type input "8.06"
type input "2.00"
type input "0.95"
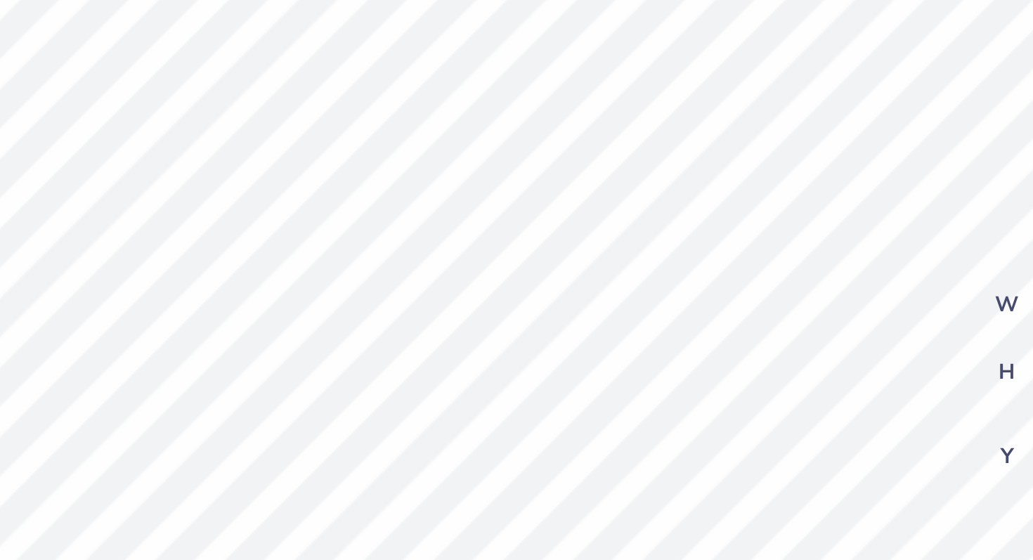
type input "7.95"
type input "1.64"
type input "0.78"
type input "8.02"
type input "13.32"
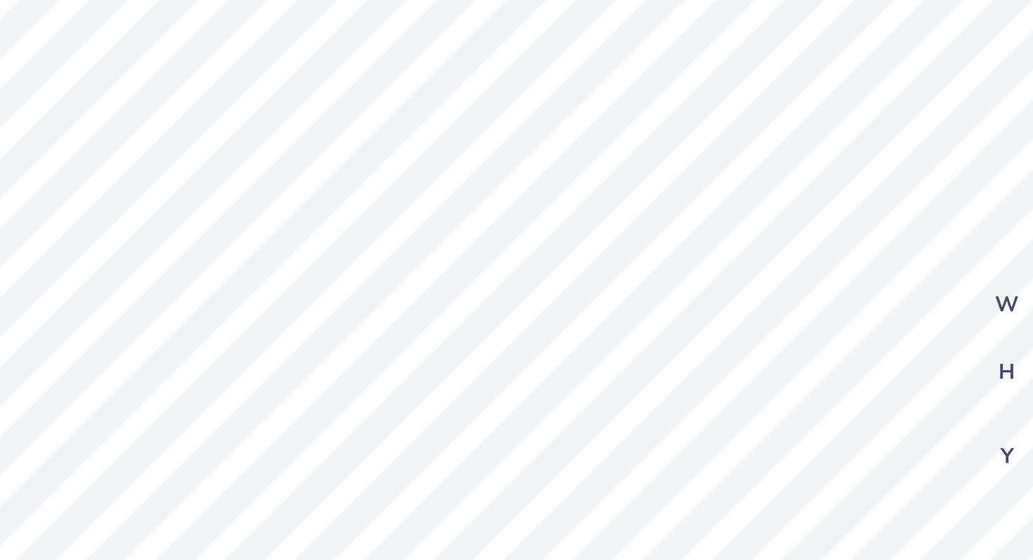
type input "12.00"
type input "4.26"
type input "1.64"
type input "0.78"
type input "8.02"
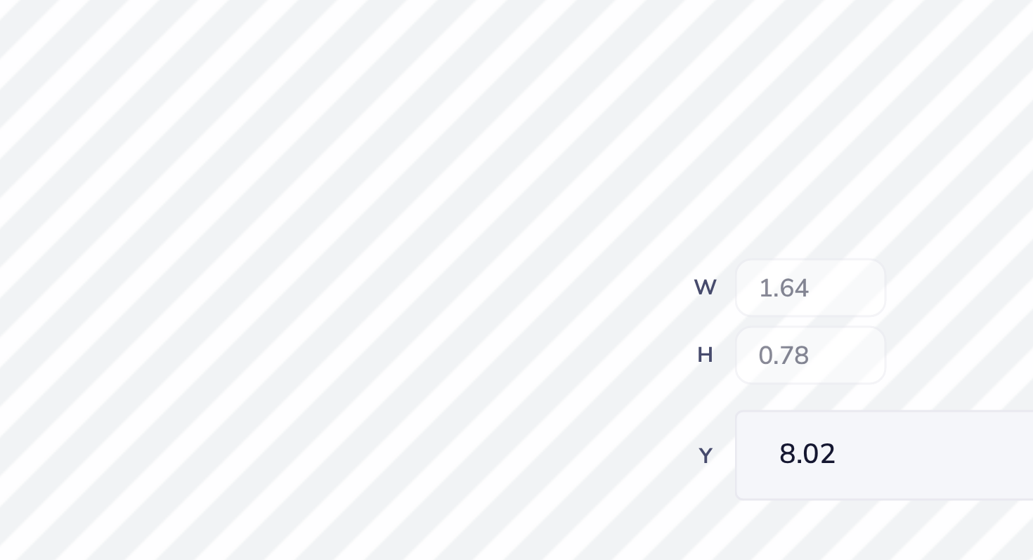
type input "13.32"
type input "12.00"
type input "4.26"
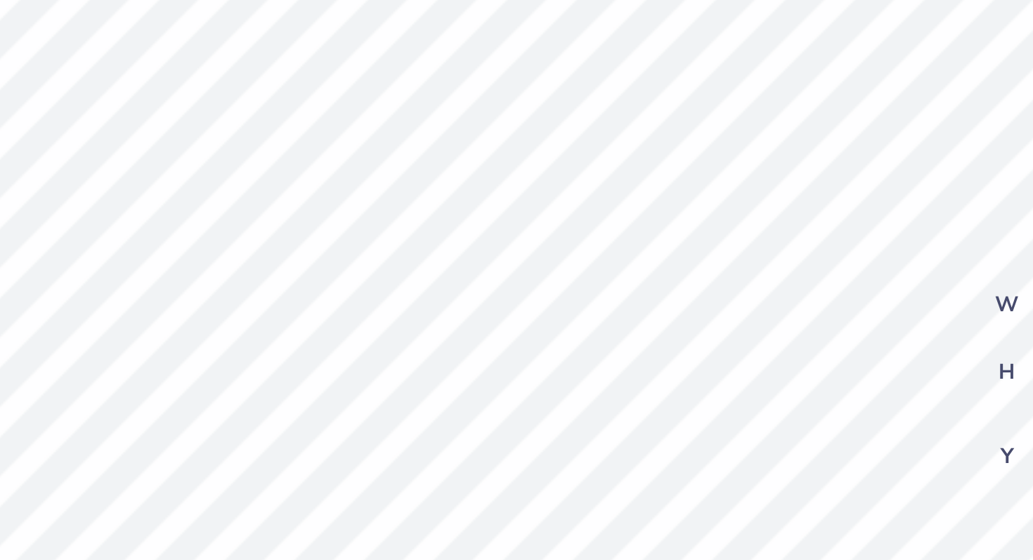
type input "1.64"
type input "0.78"
type input "8.02"
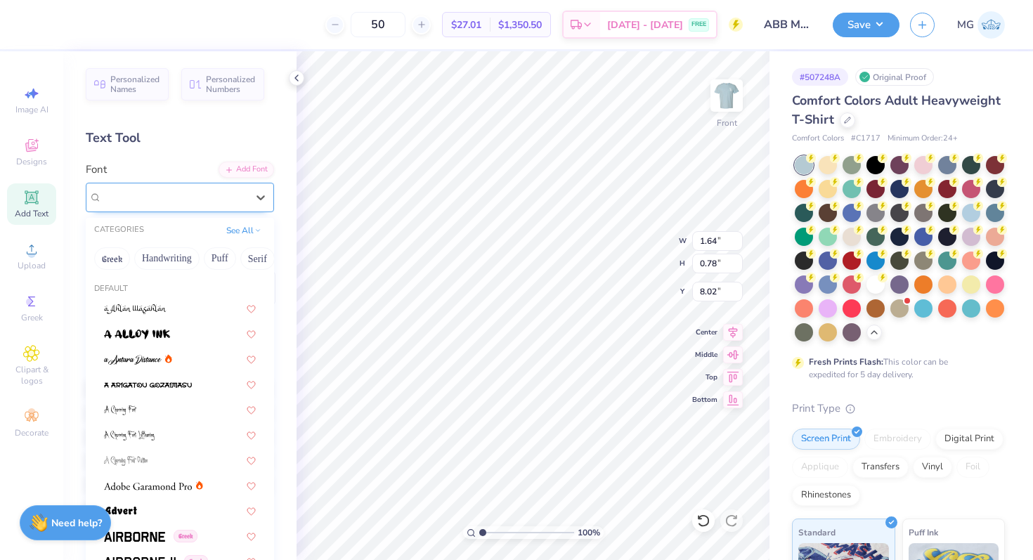
click at [212, 202] on div "Super Dream" at bounding box center [175, 197] width 148 height 22
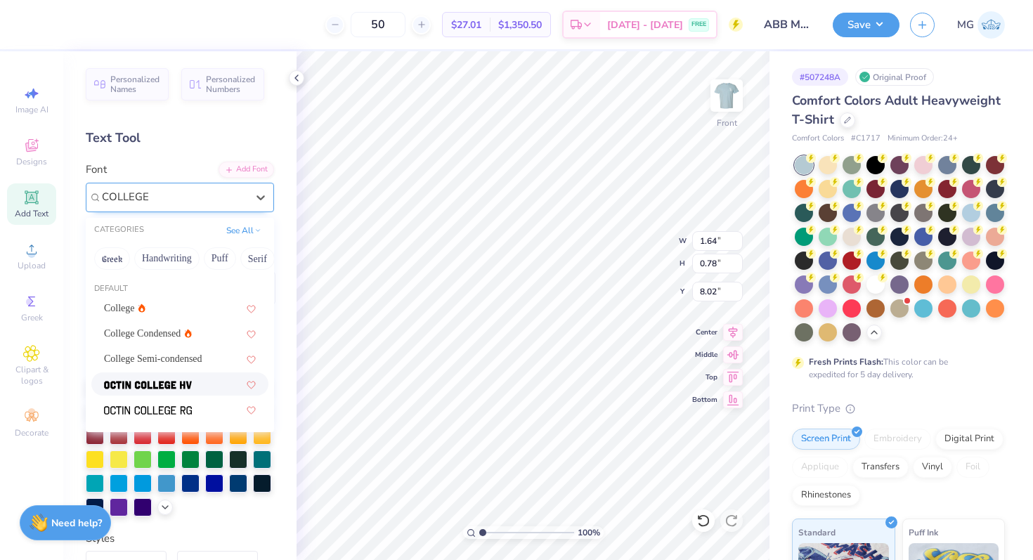
click at [170, 380] on img at bounding box center [148, 385] width 88 height 10
type input "COLLEGE"
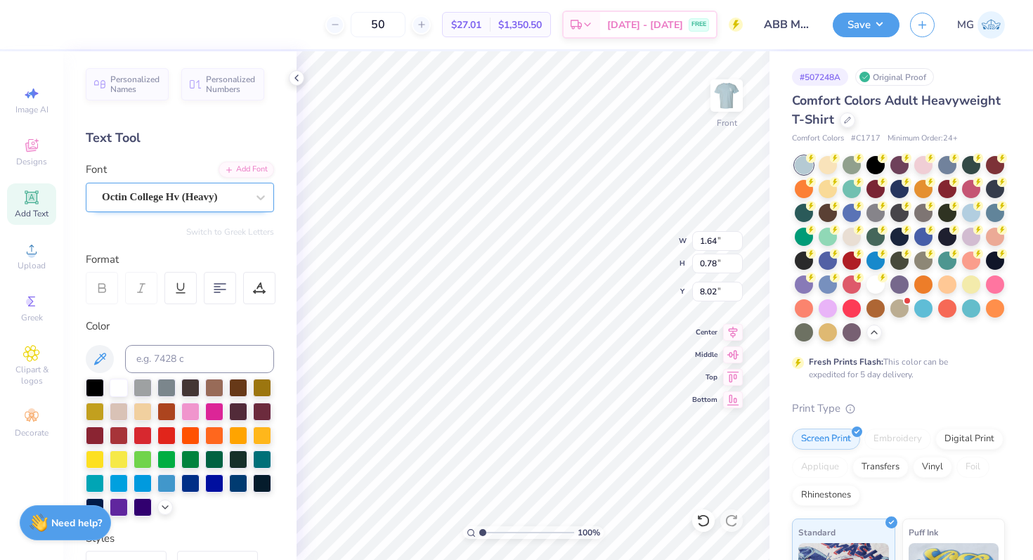
type input "1.45"
type input "19.74"
type textarea "AGGIES"
type input "8.02"
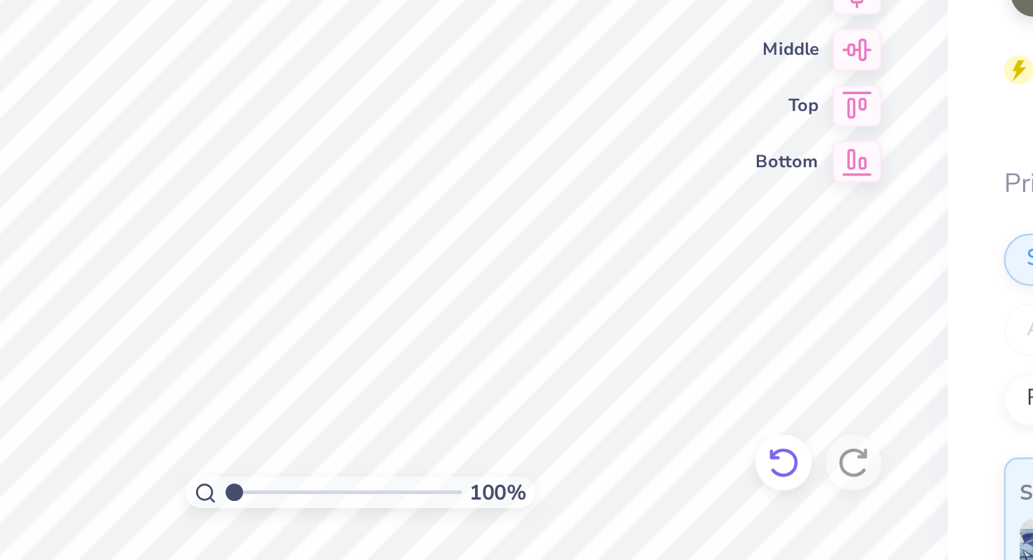
click at [700, 517] on icon at bounding box center [703, 521] width 12 height 13
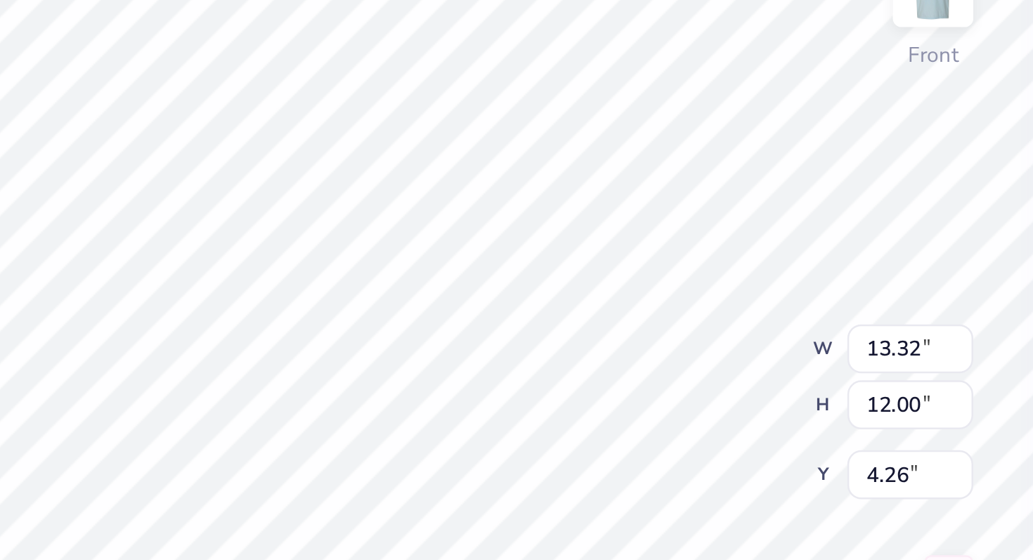
type input "4.44"
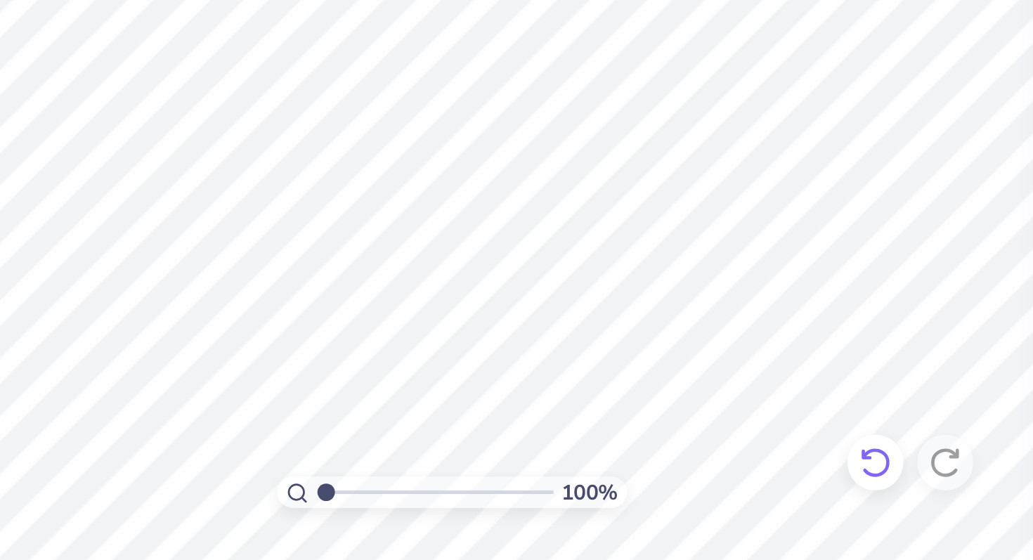
click at [701, 526] on icon at bounding box center [703, 521] width 12 height 13
click at [700, 526] on icon at bounding box center [704, 521] width 14 height 14
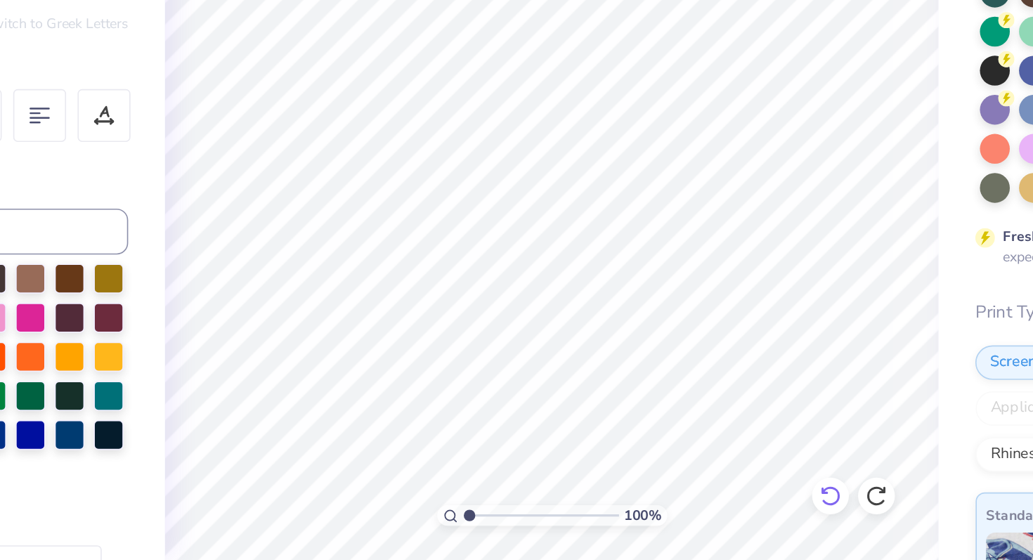
scroll to position [0, 0]
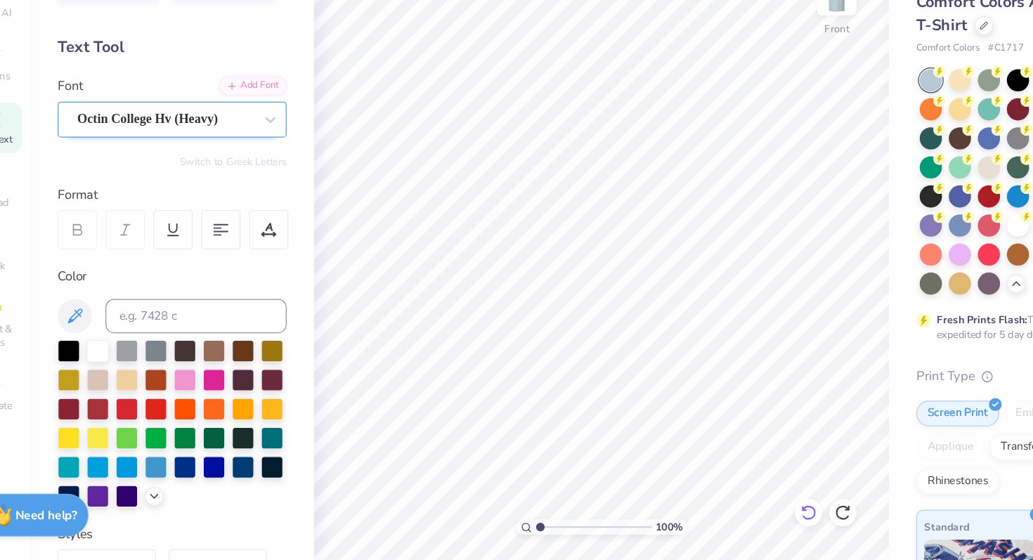
click at [699, 524] on icon at bounding box center [704, 521] width 14 height 14
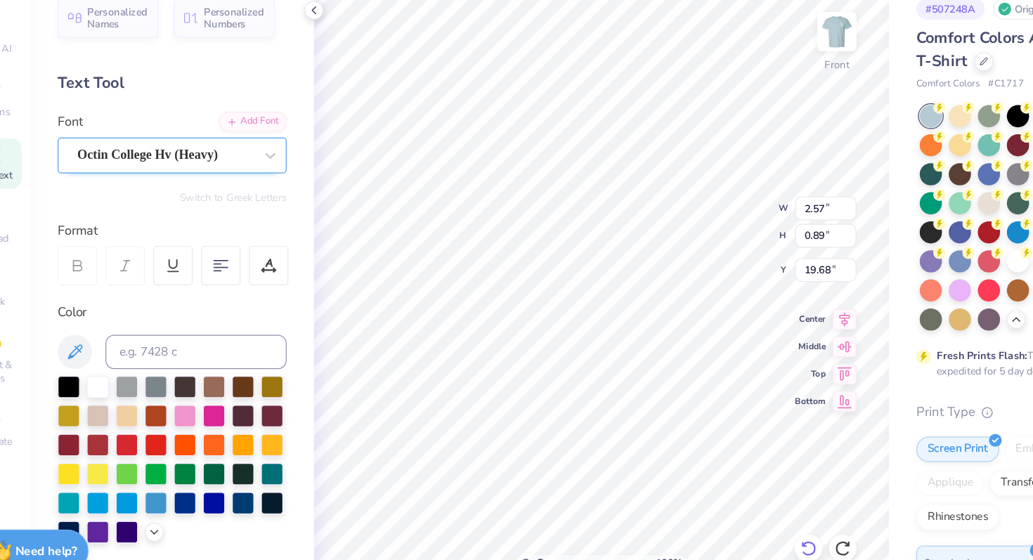
type input "18.24"
type input "0.90"
type input "7.89"
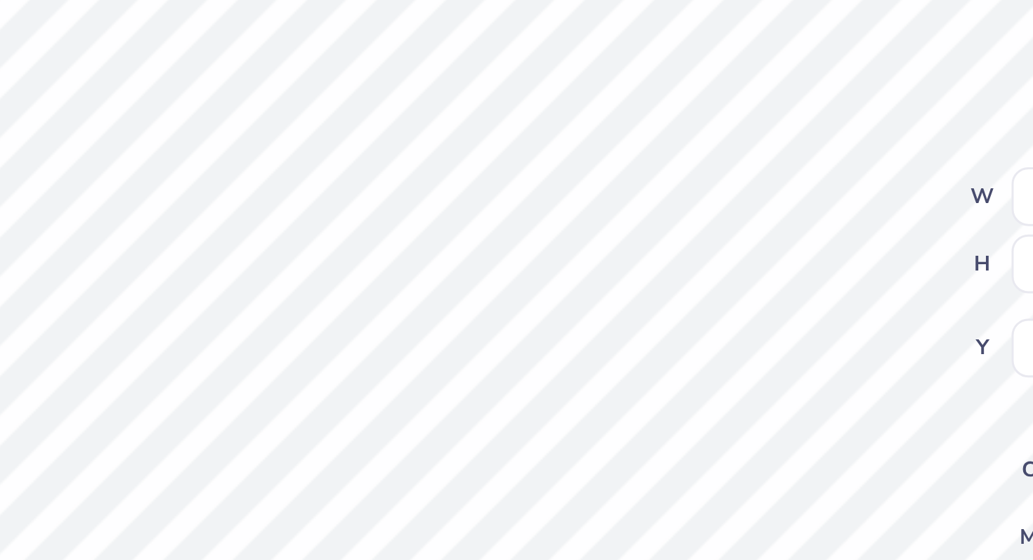
type input "2.56"
type input "0.80"
type input "7.94"
type input "2.41"
type input "0.75"
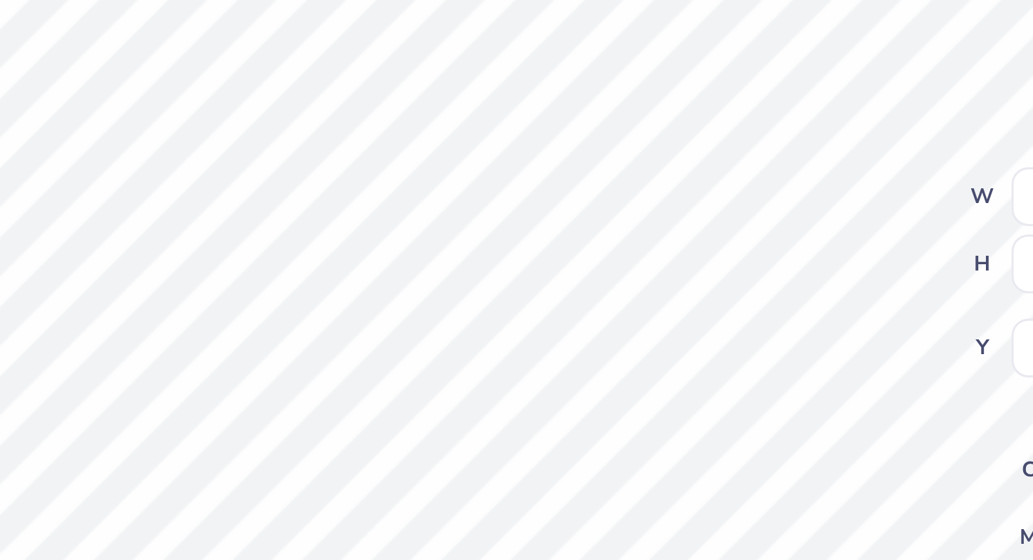
type input "8.01"
type input "13.32"
type input "12.00"
type input "4.26"
type input "2.41"
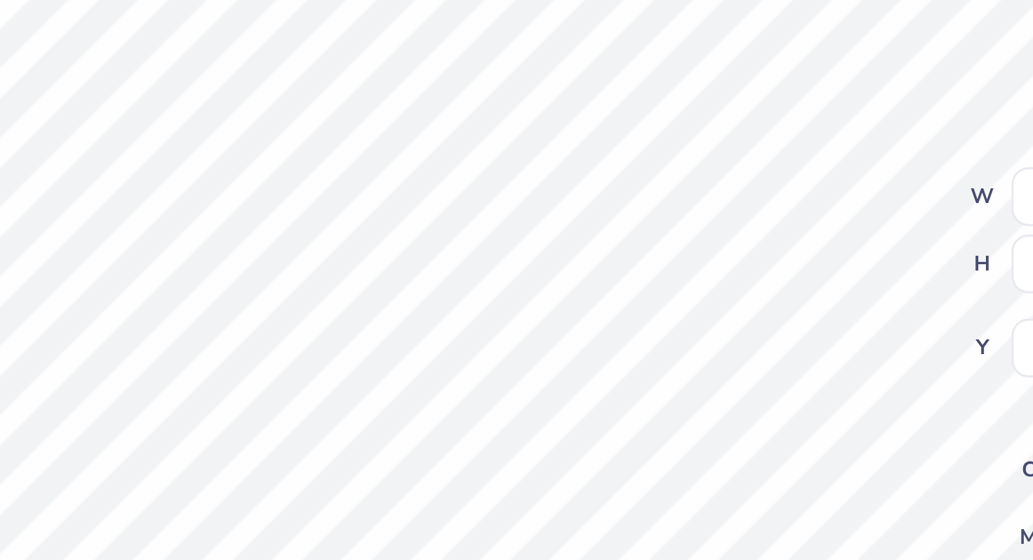
type input "0.75"
type input "8.02"
type input "2.03"
type input "0.64"
type input "8.09"
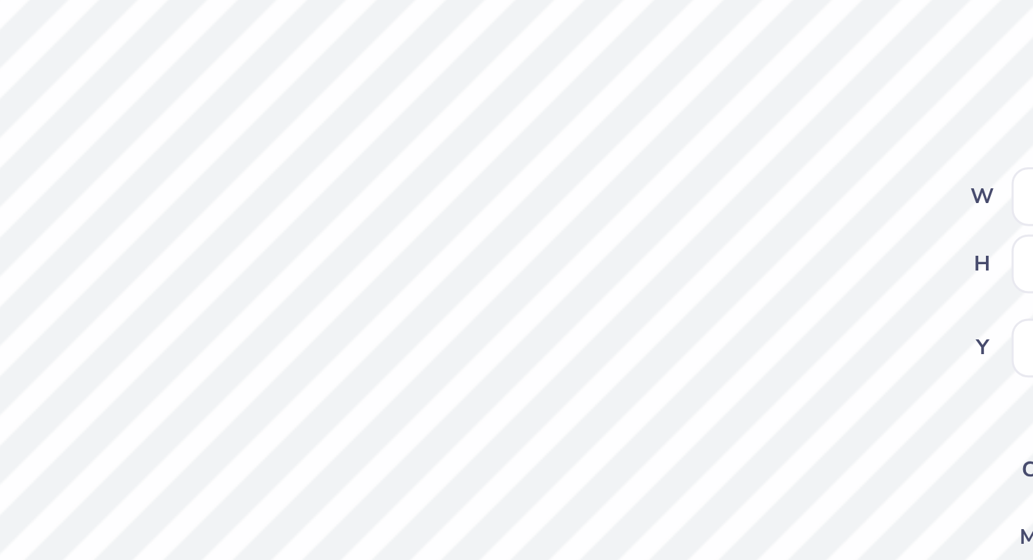
type input "1.18"
type input "0.63"
type input "8.06"
type input "8.10"
type input "13.32"
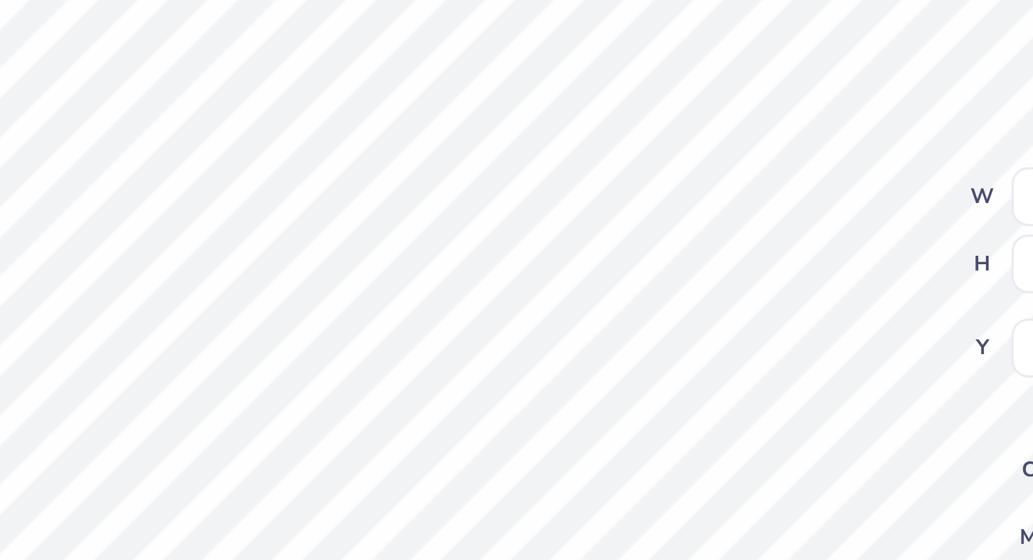
type input "12.00"
type input "4.26"
type input "0.09"
type input "0.30"
type input "8.73"
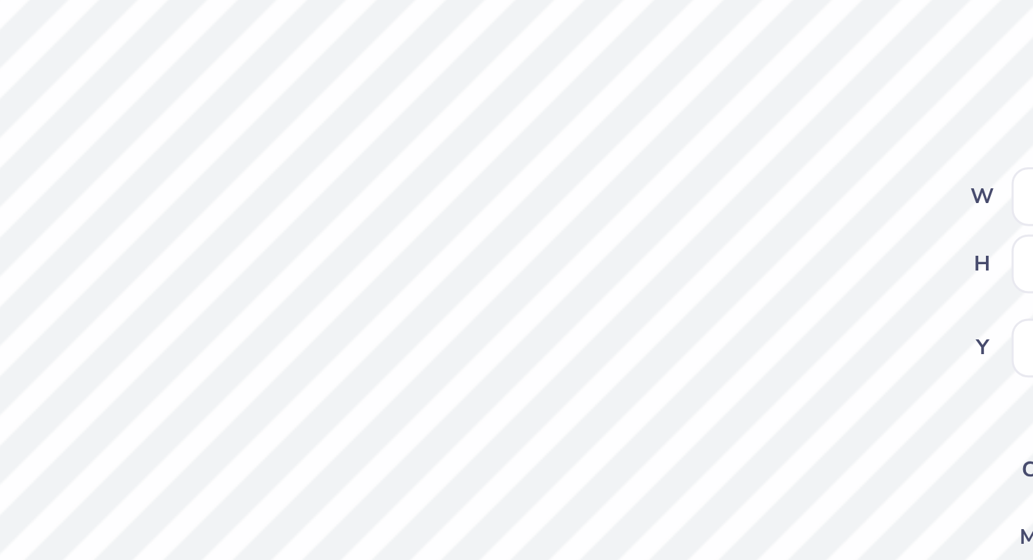
type input "8.10"
type input "0.09"
type input "0.30"
type input "8.73"
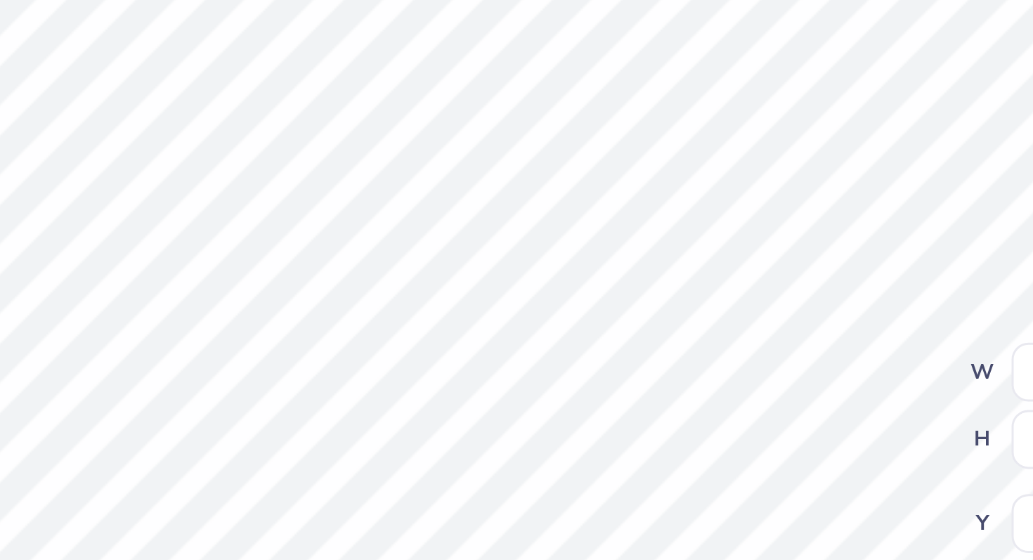
type input "13.32"
type input "12.00"
type input "4.26"
type input "1.18"
type input "0.63"
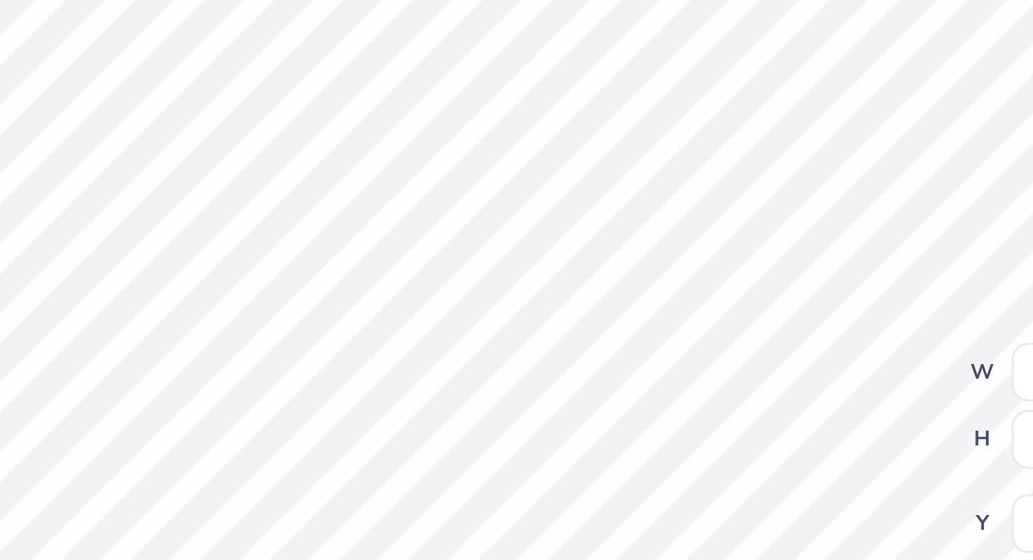
type input "8.10"
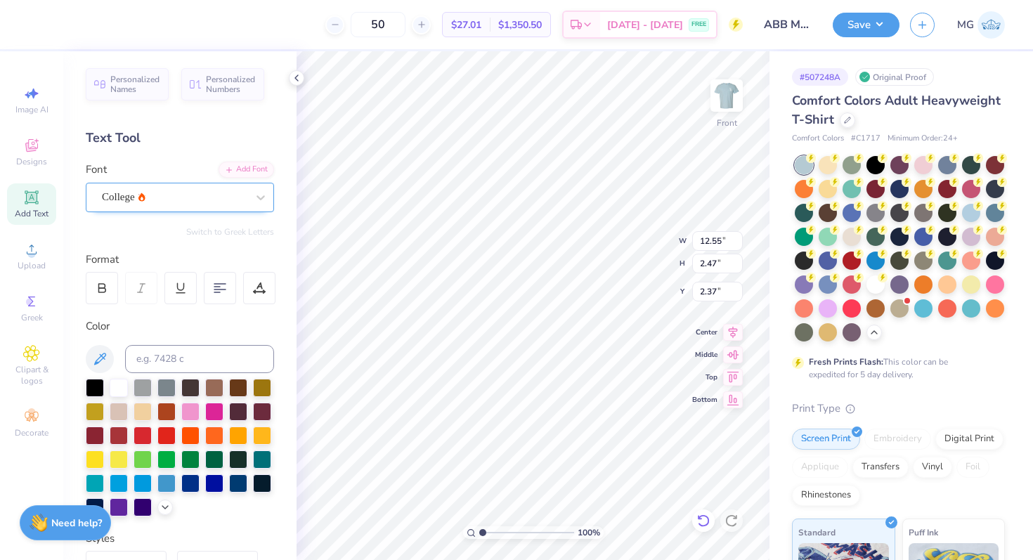
type input "2.47"
